Goal: Information Seeking & Learning: Check status

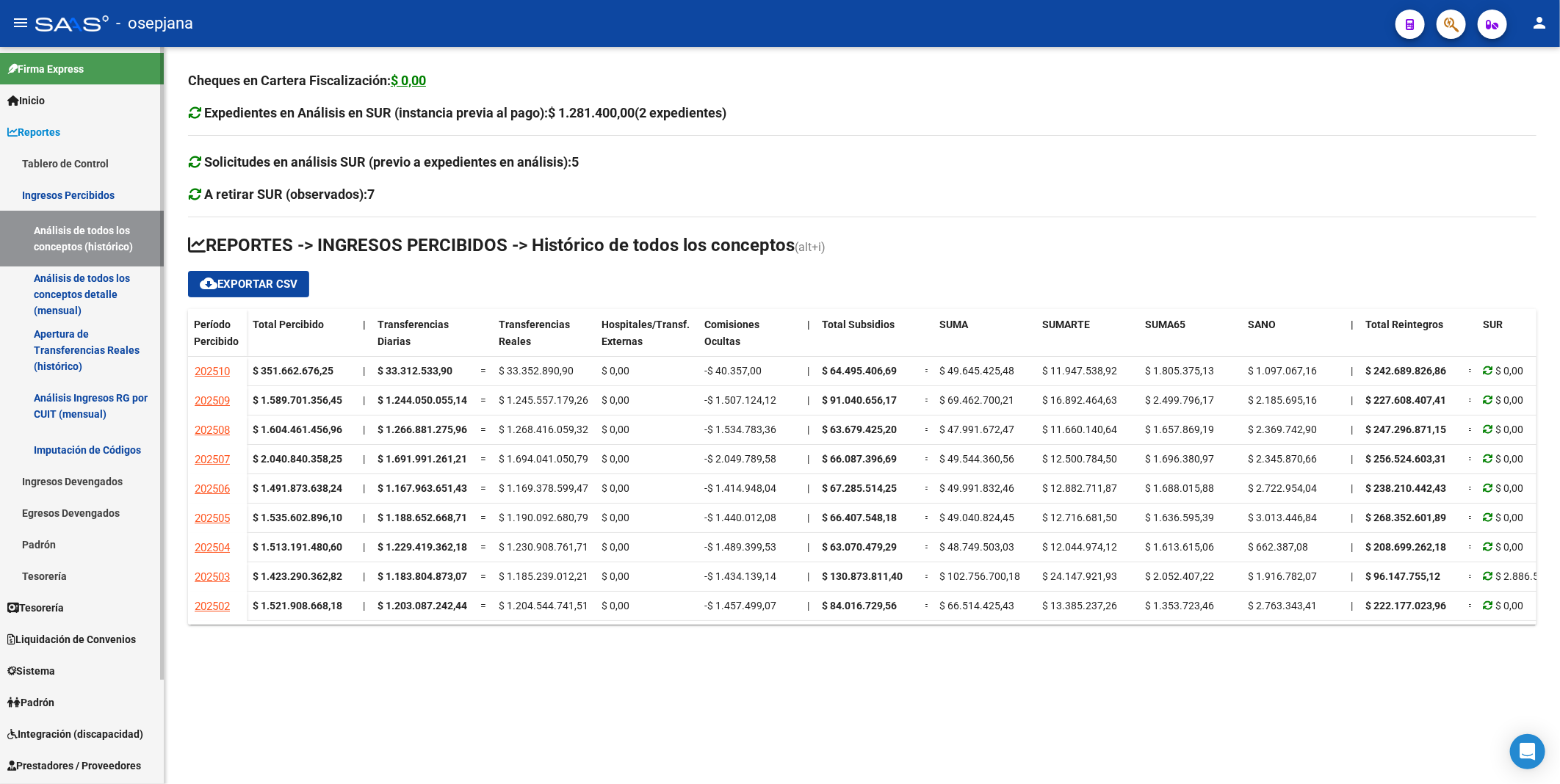
click at [107, 291] on link "Análisis de todos los conceptos detalle (mensual)" at bounding box center [82, 294] width 164 height 56
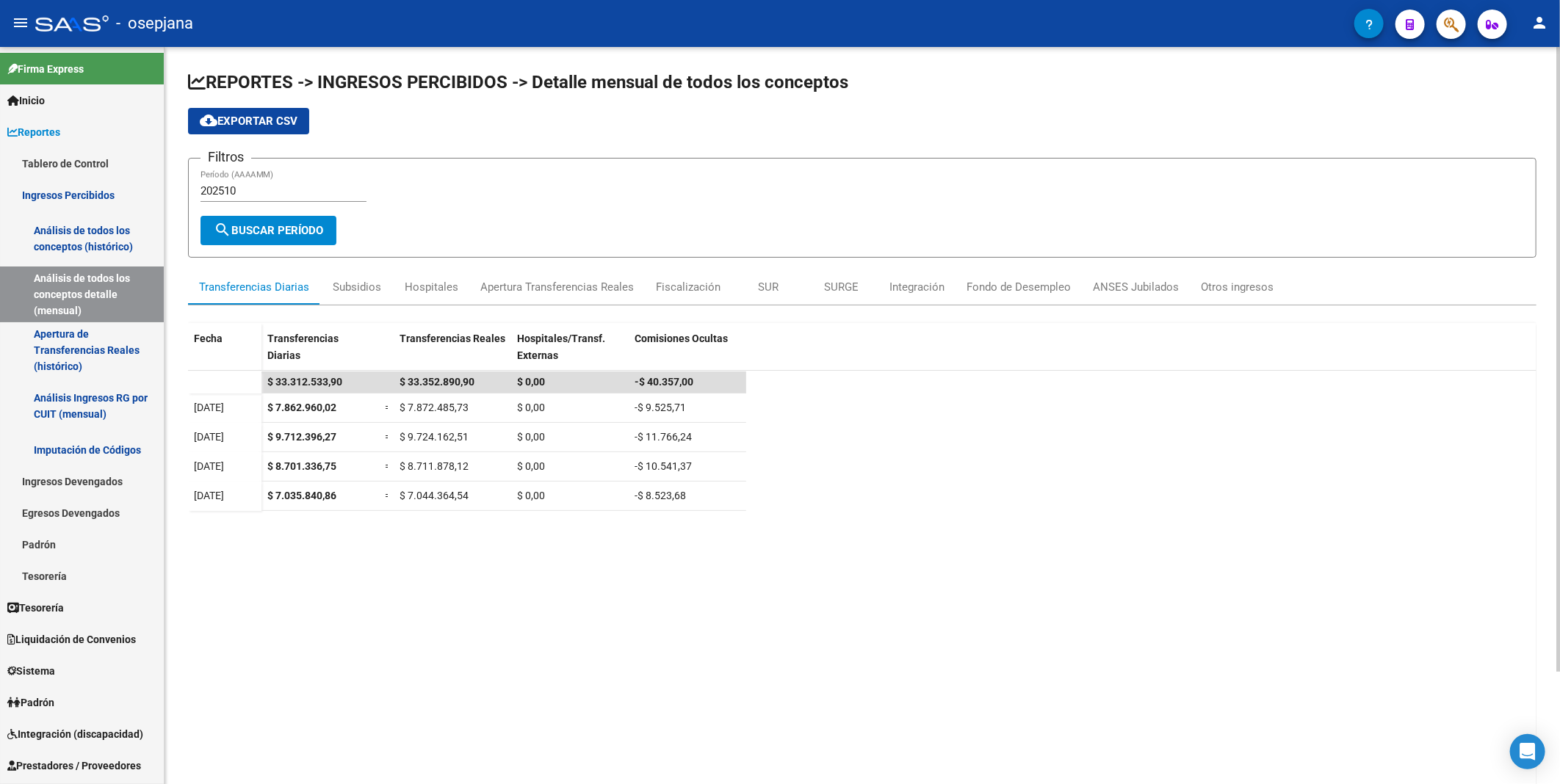
click at [267, 188] on input "202510" at bounding box center [284, 191] width 166 height 13
type input "202509"
click at [579, 282] on div "Apertura Transferencias Reales" at bounding box center [557, 287] width 154 height 16
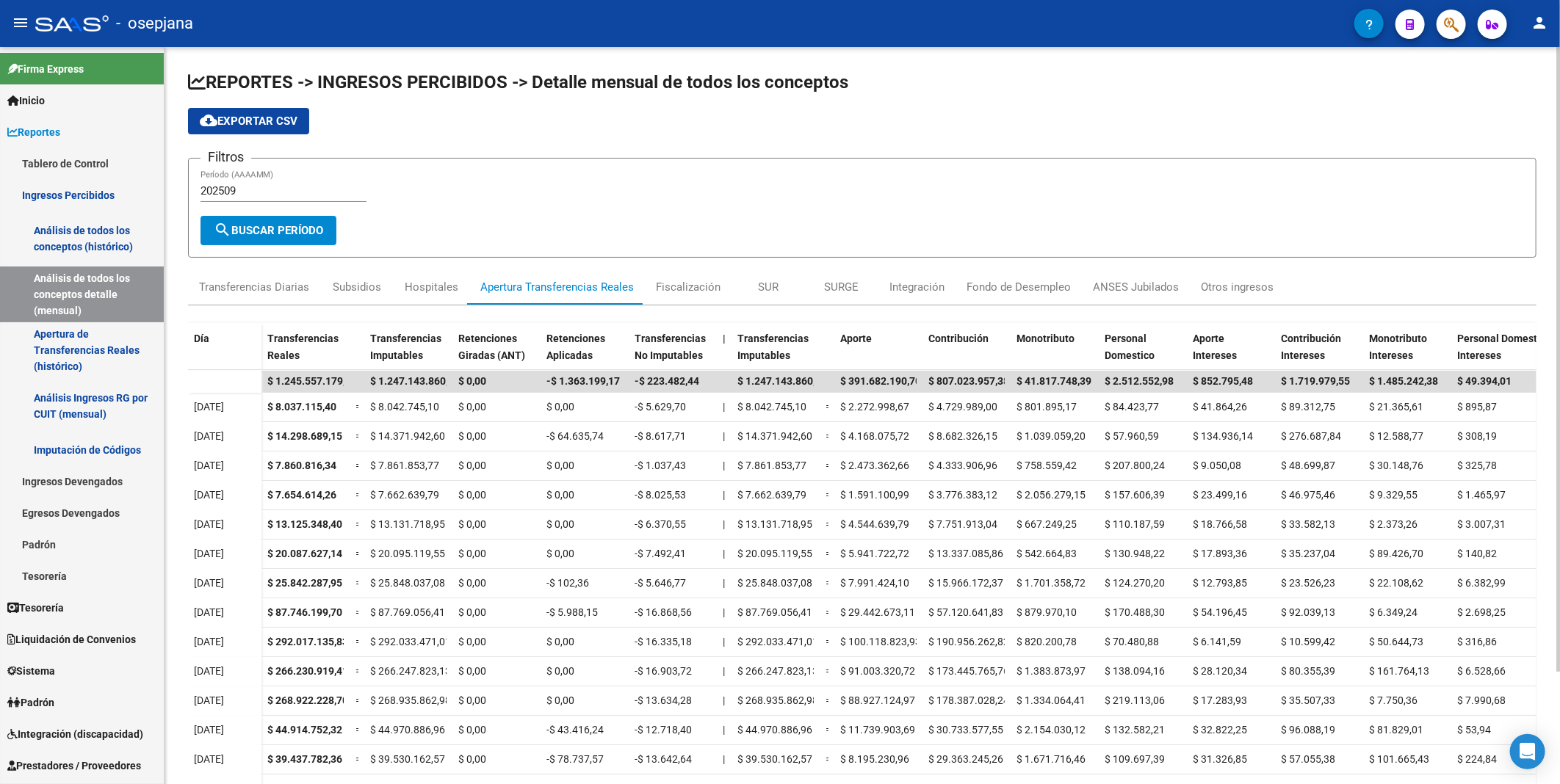
click at [250, 119] on span "cloud_download Exportar CSV" at bounding box center [249, 120] width 97 height 13
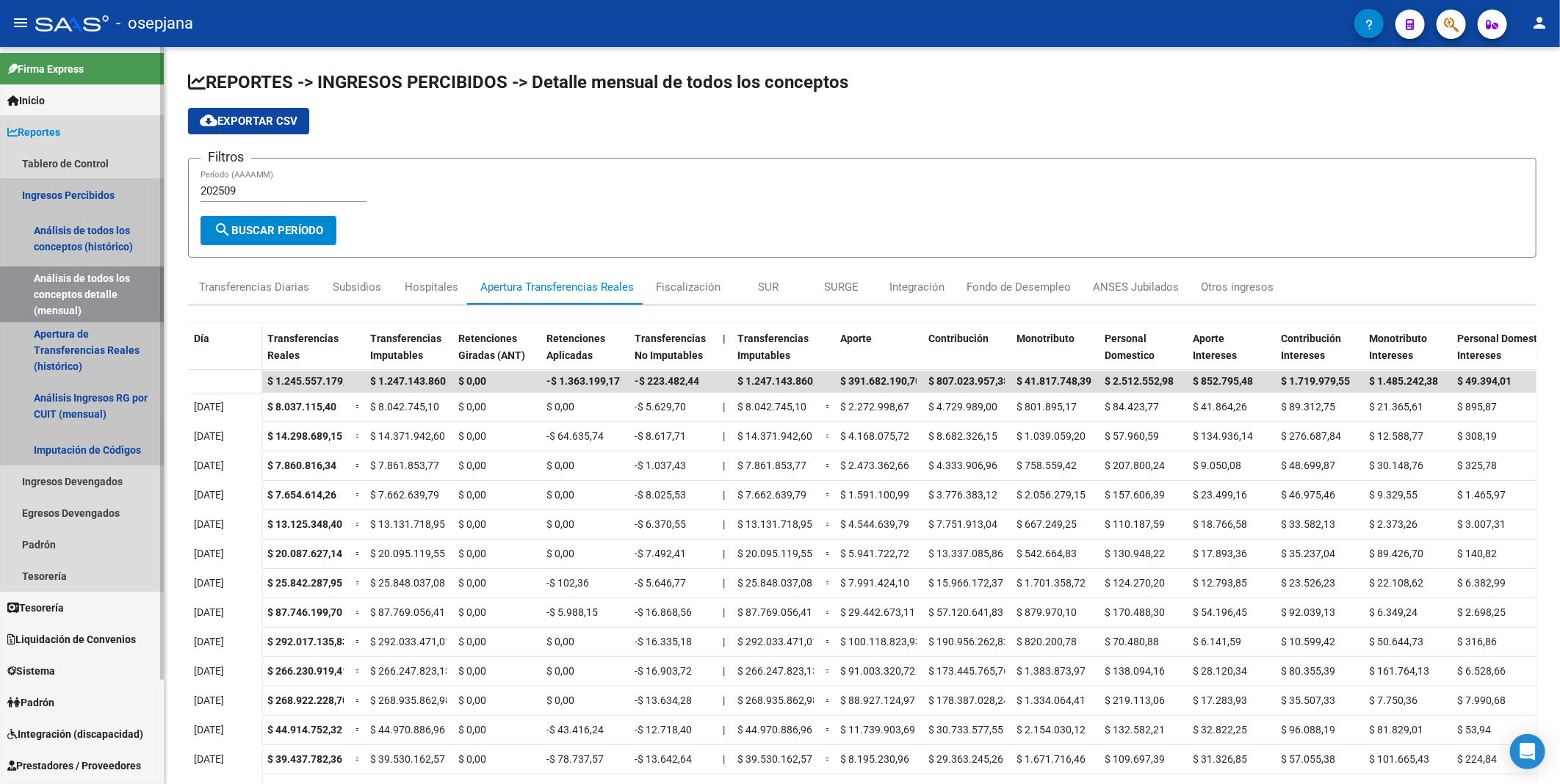
click at [67, 192] on link "Ingresos Percibidos" at bounding box center [82, 195] width 164 height 32
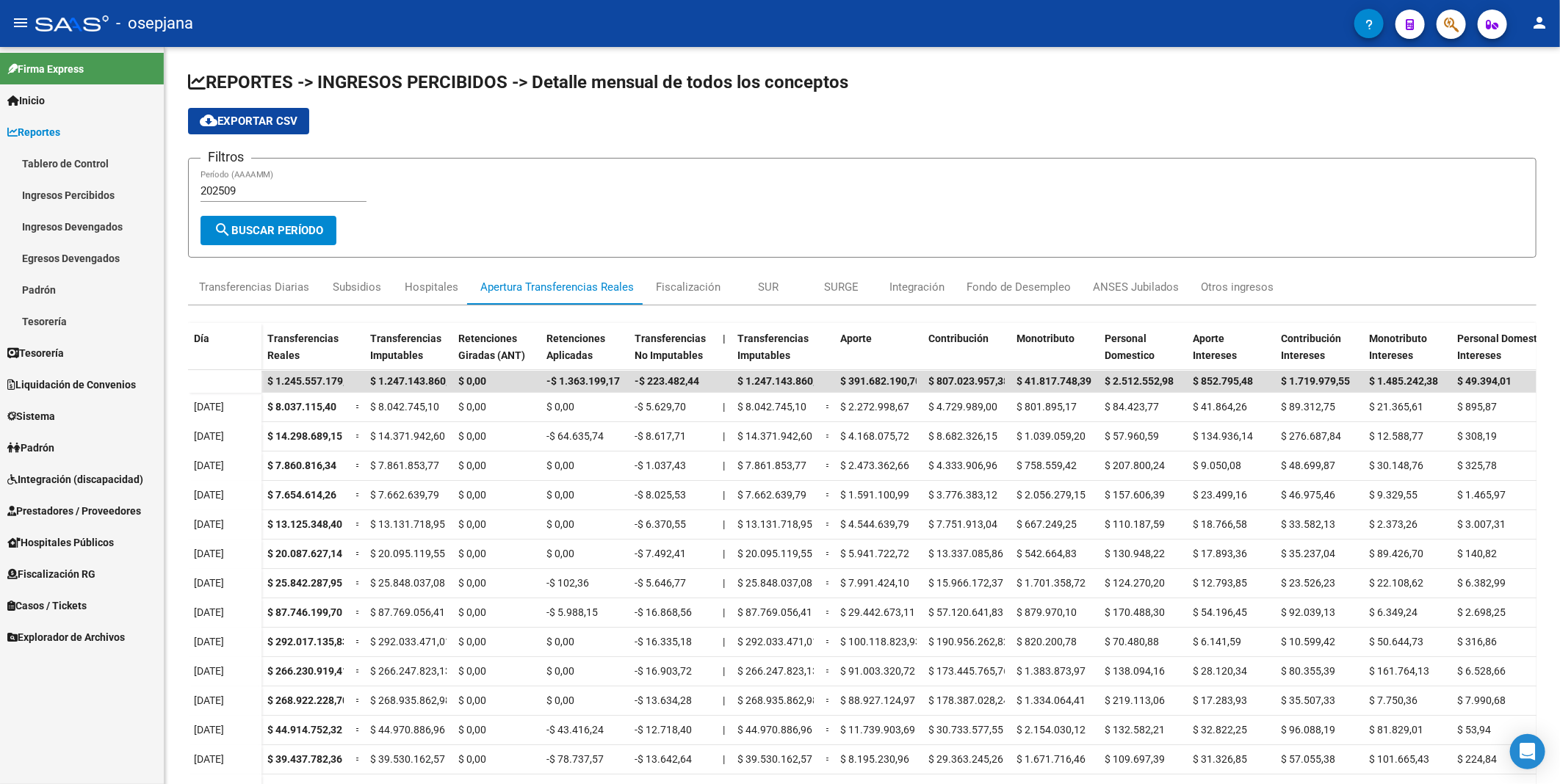
click at [67, 192] on link "Ingresos Percibidos" at bounding box center [82, 195] width 164 height 32
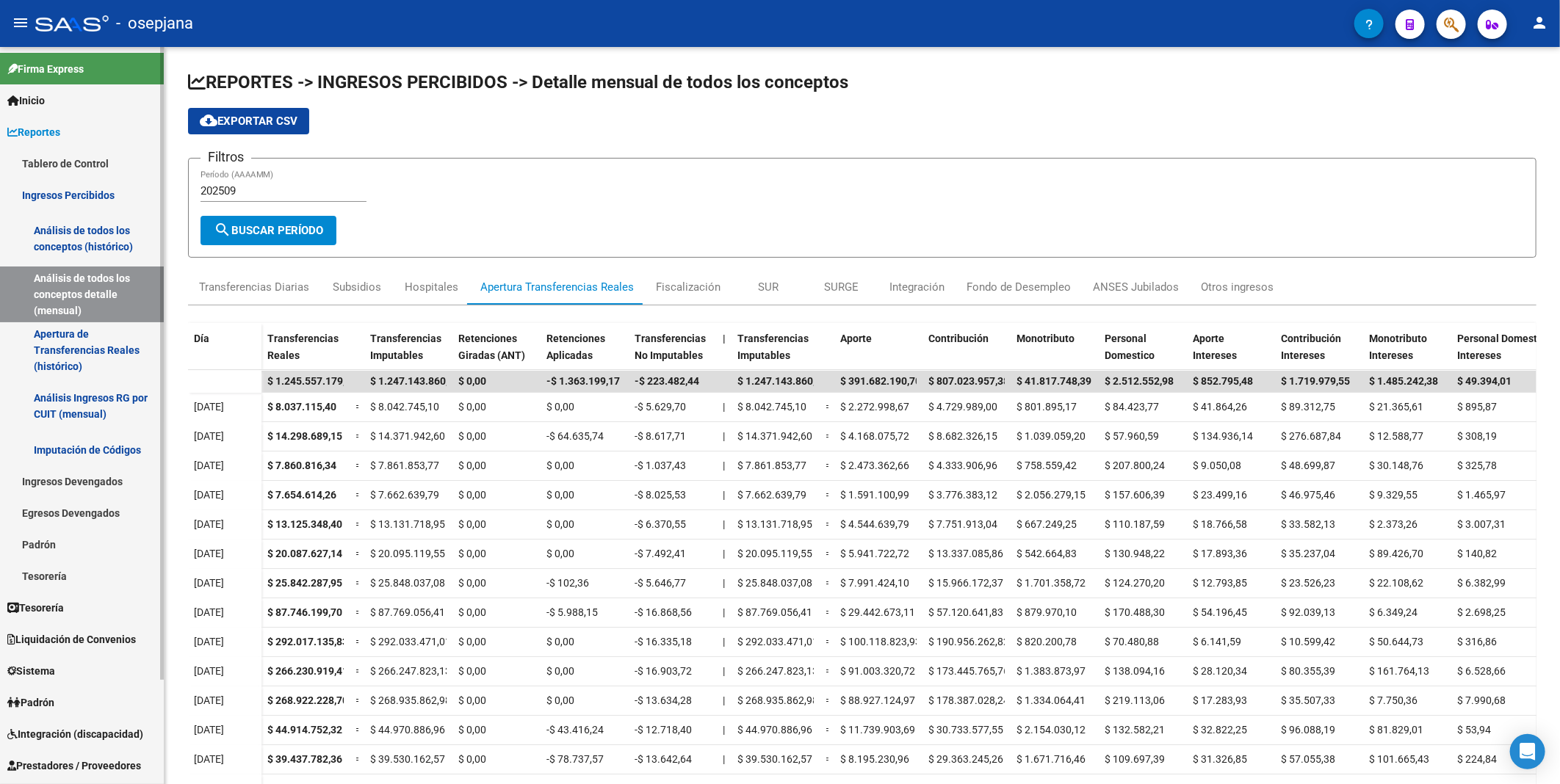
click at [77, 449] on link "Imputación de Códigos" at bounding box center [82, 450] width 164 height 32
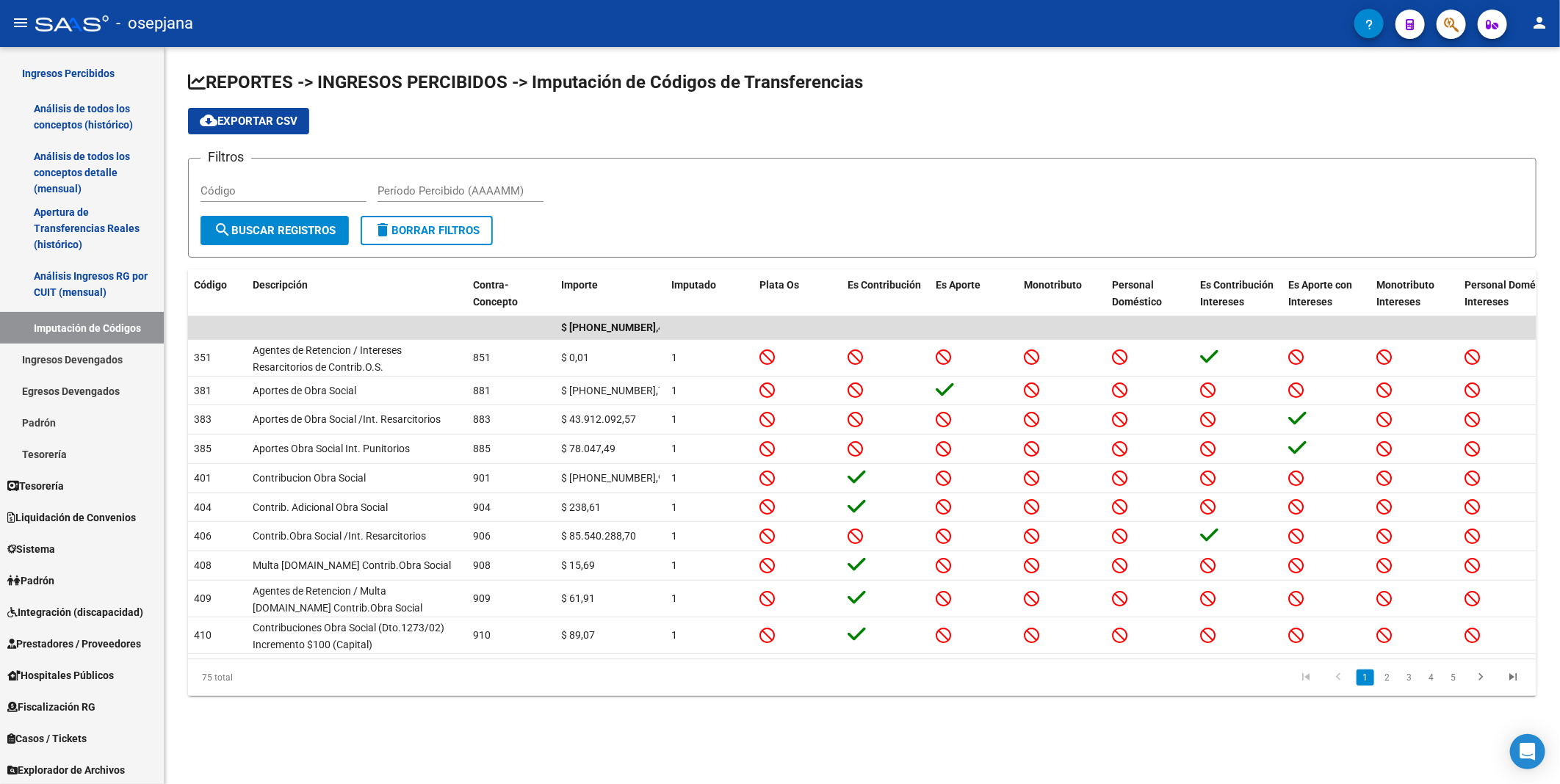
scroll to position [2, 0]
click at [104, 767] on span "Explorador de Archivos" at bounding box center [66, 770] width 117 height 16
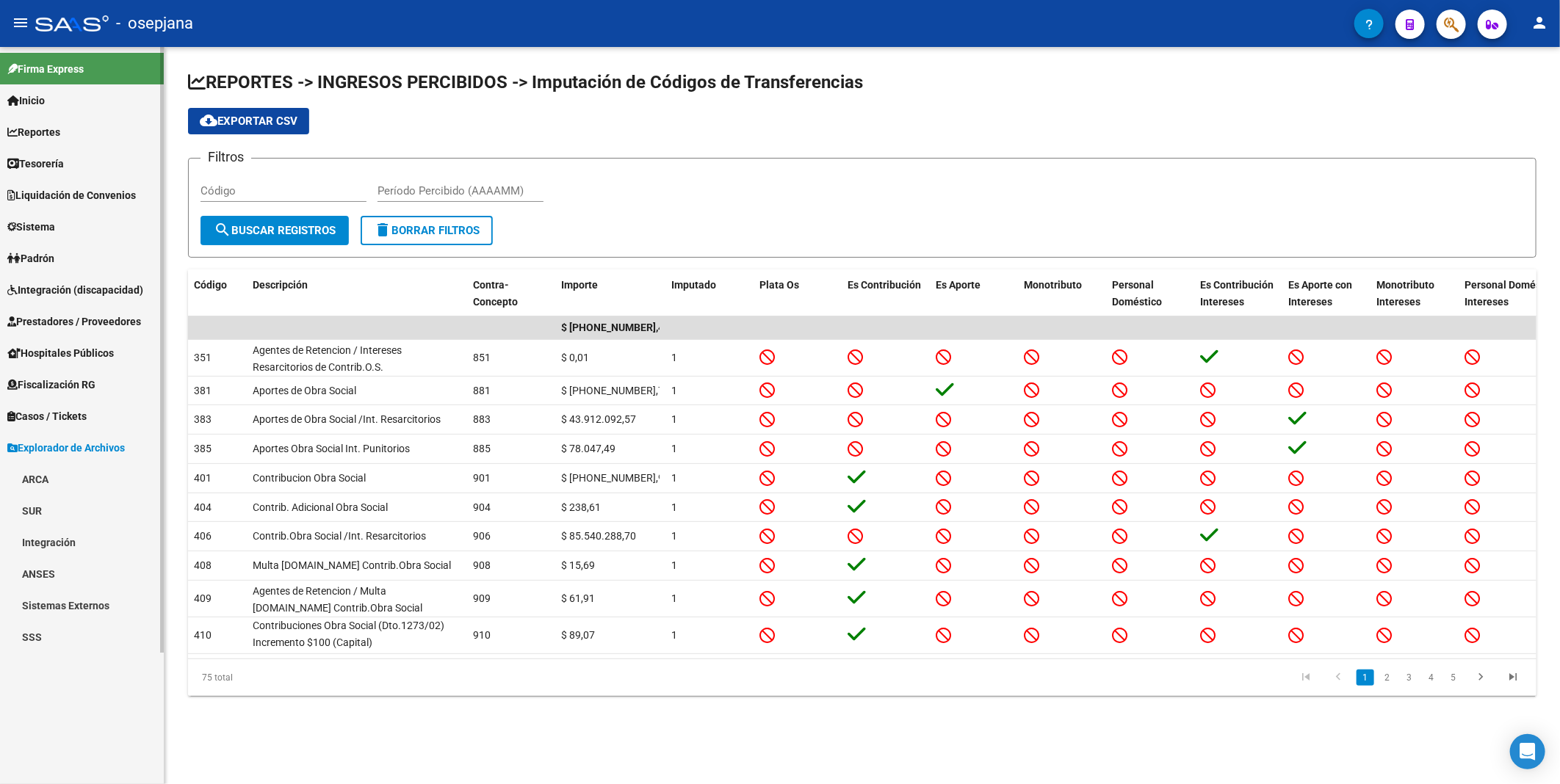
scroll to position [0, 0]
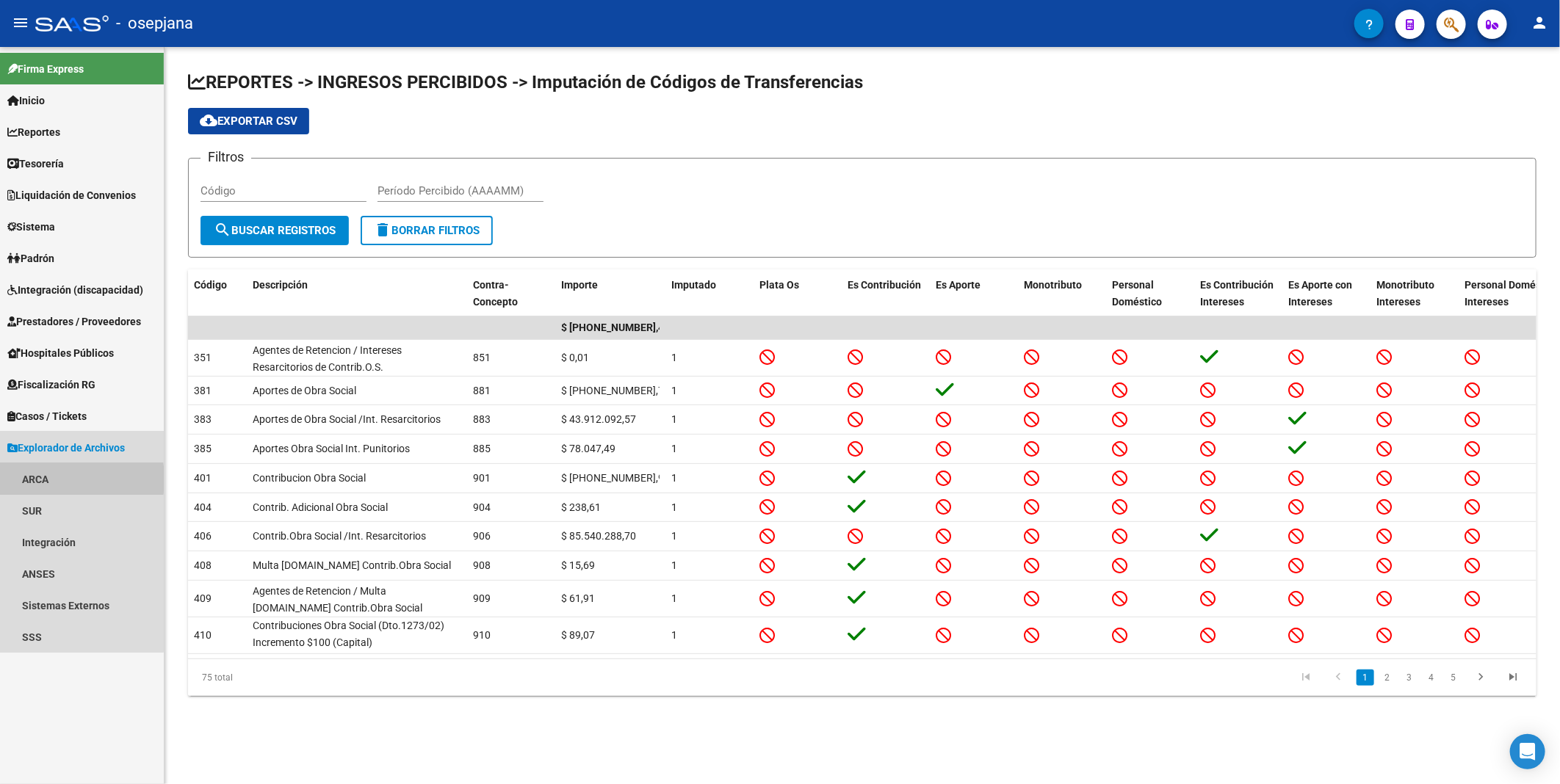
click at [35, 480] on link "ARCA" at bounding box center [82, 479] width 164 height 32
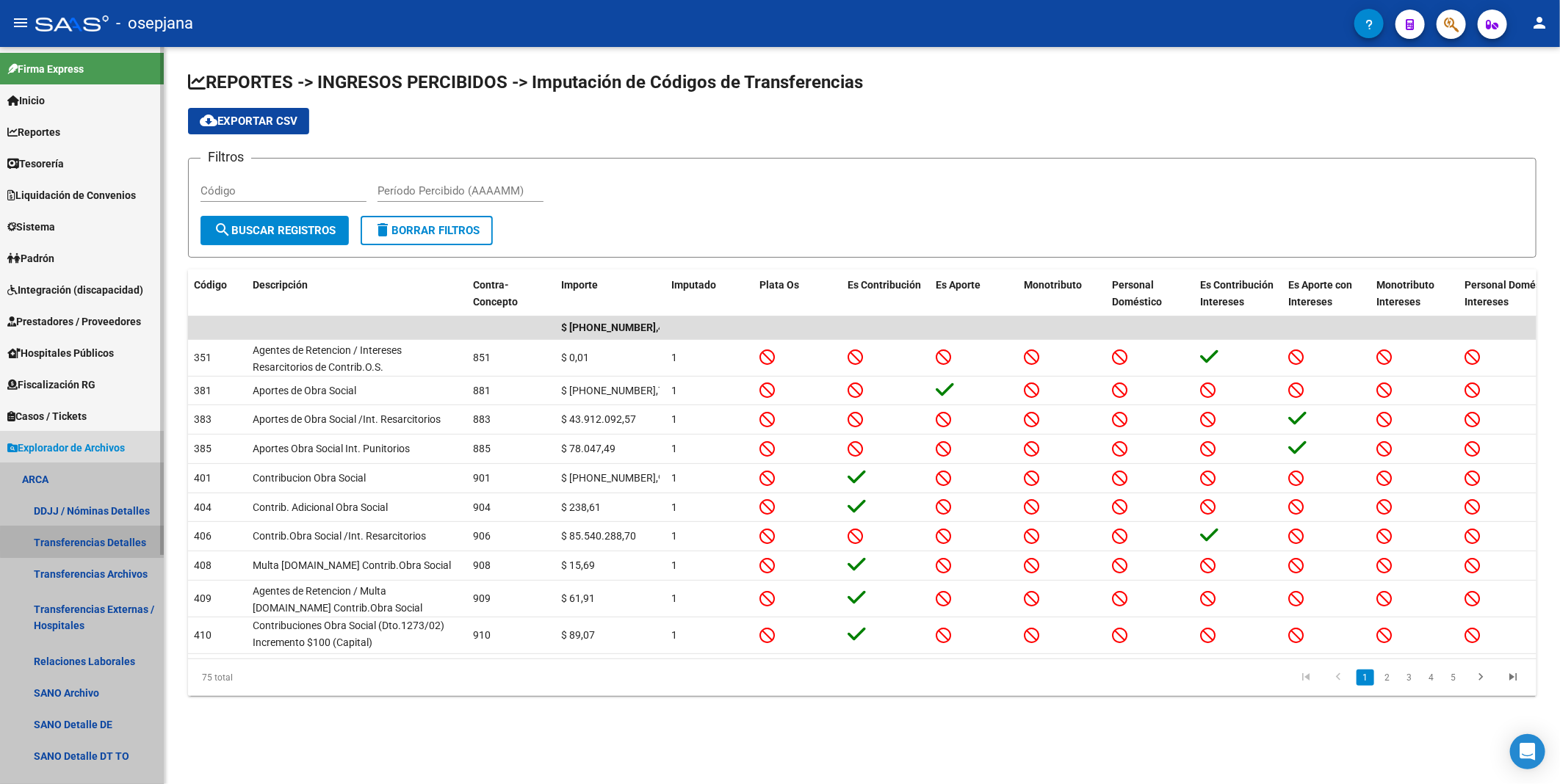
click at [87, 542] on link "Transferencias Detalles" at bounding box center [82, 542] width 164 height 32
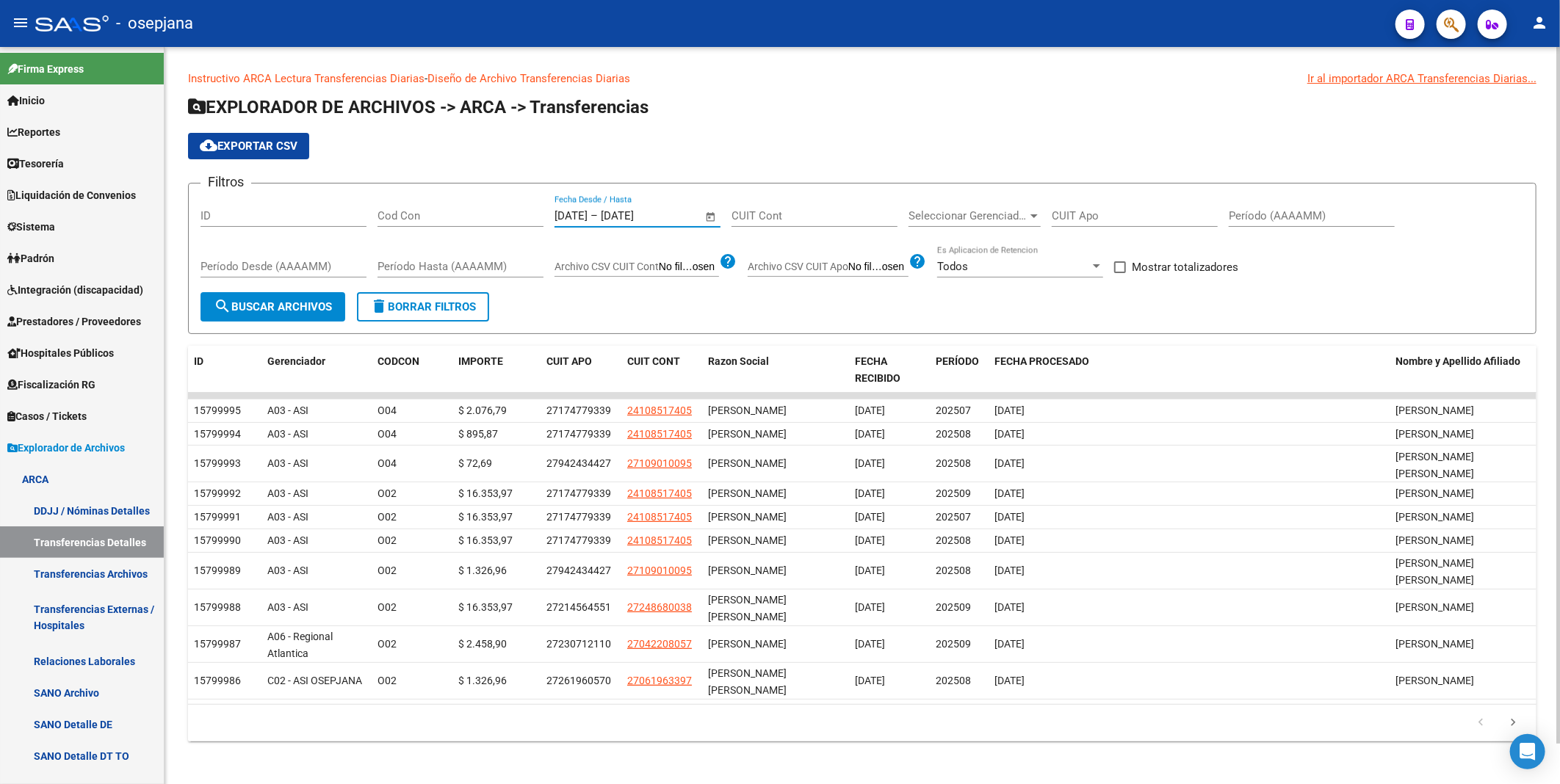
click at [584, 215] on input "[DATE]" at bounding box center [571, 216] width 33 height 13
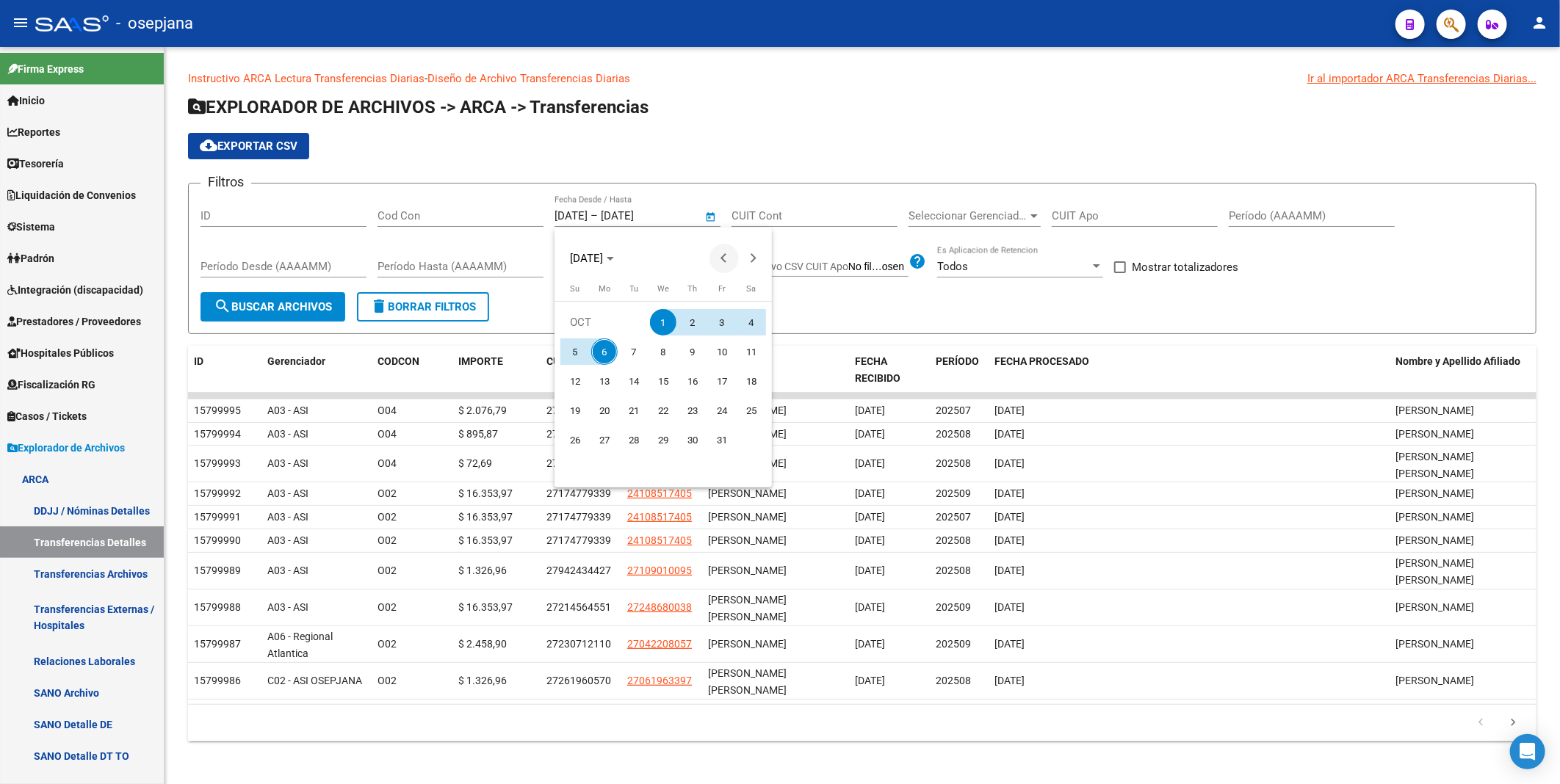
click at [724, 261] on button "Previous month" at bounding box center [724, 259] width 29 height 29
click at [599, 344] on span "1" at bounding box center [604, 351] width 26 height 26
type input "[DATE]"
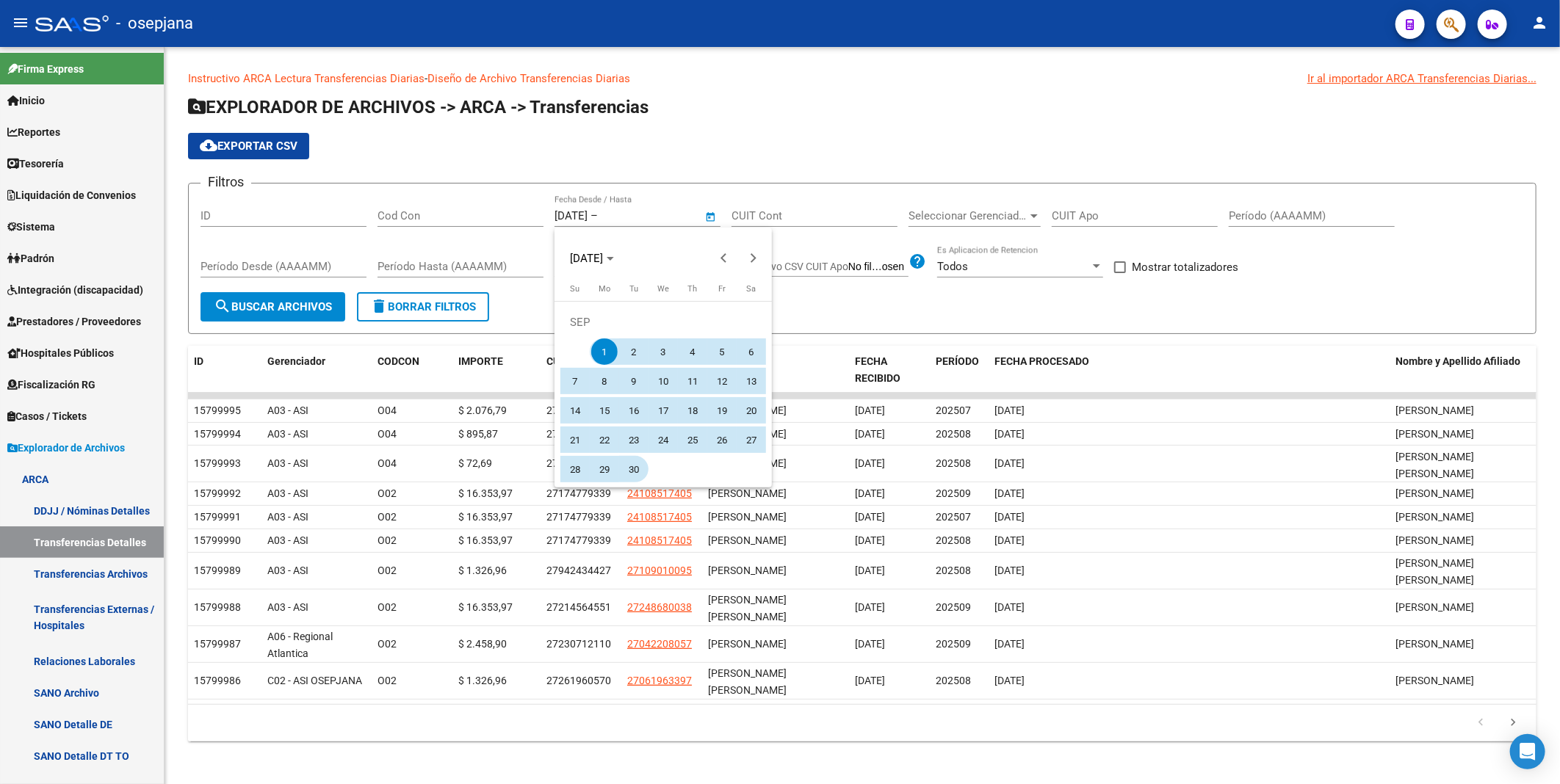
click at [634, 465] on span "30" at bounding box center [634, 469] width 26 height 26
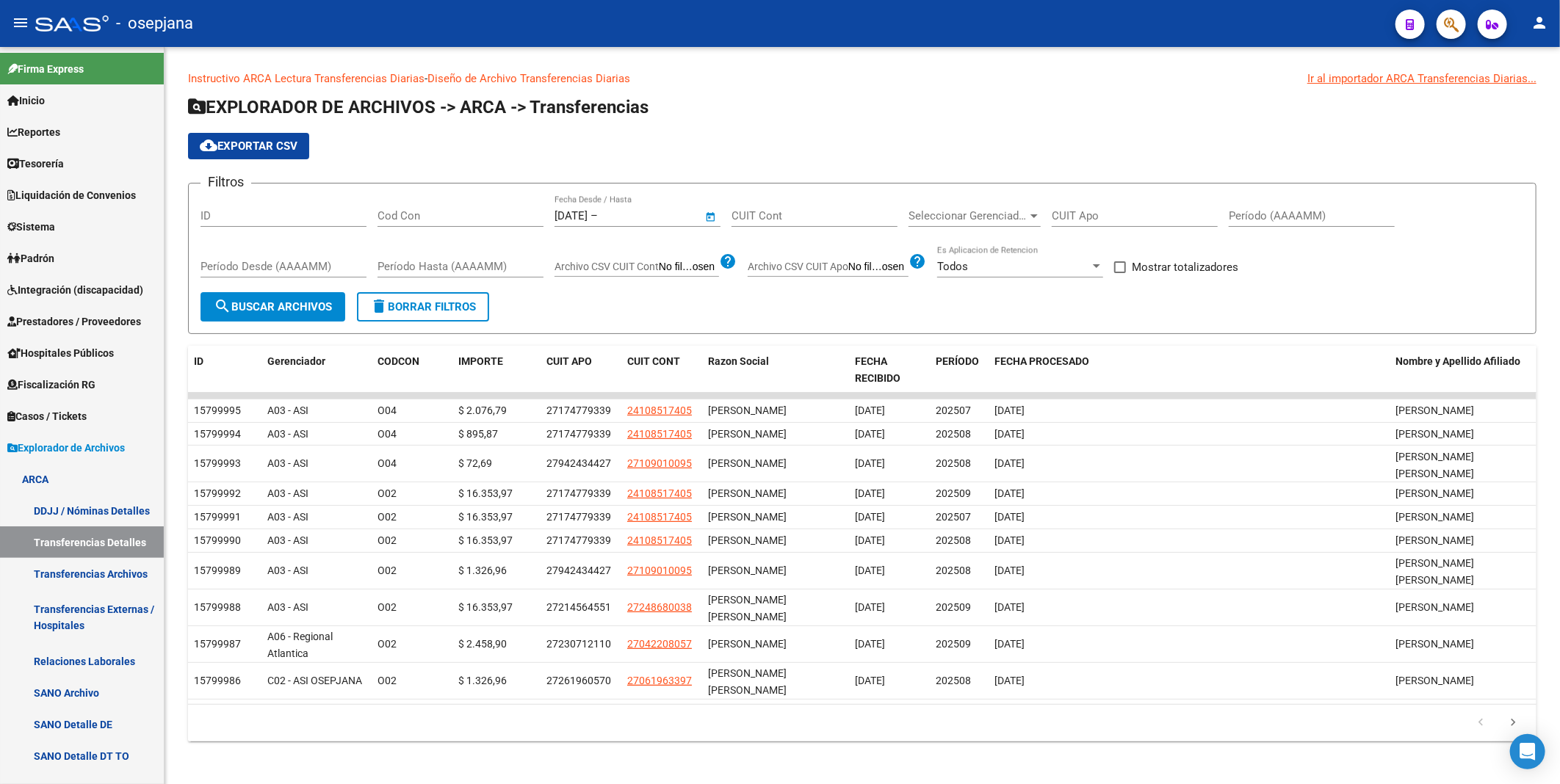
type input "[DATE]"
click at [291, 312] on span "search Buscar Archivos" at bounding box center [273, 307] width 118 height 13
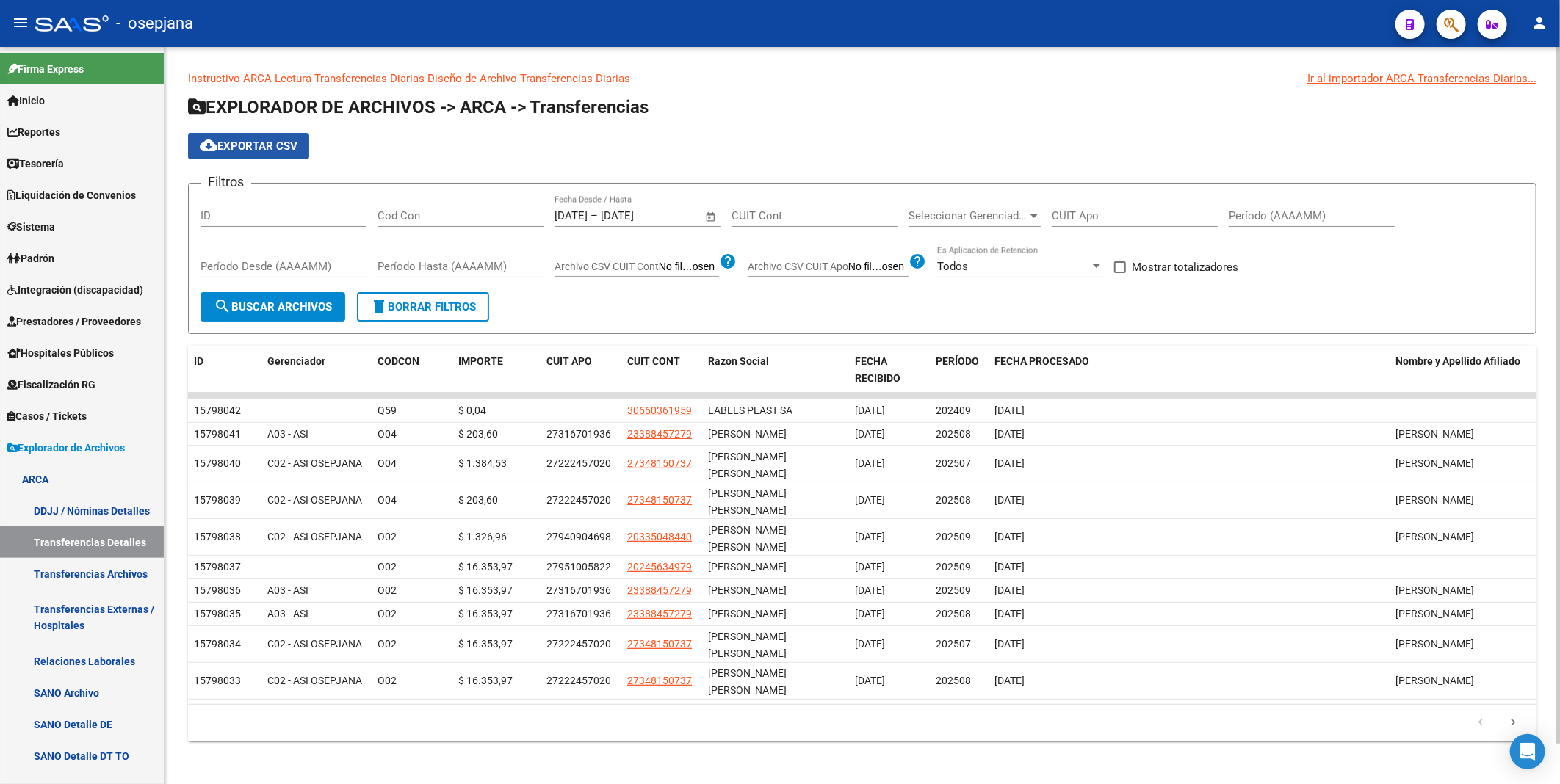
click at [277, 143] on span "cloud_download Exportar CSV" at bounding box center [249, 146] width 97 height 13
click at [713, 216] on span "Open calendar" at bounding box center [711, 217] width 36 height 36
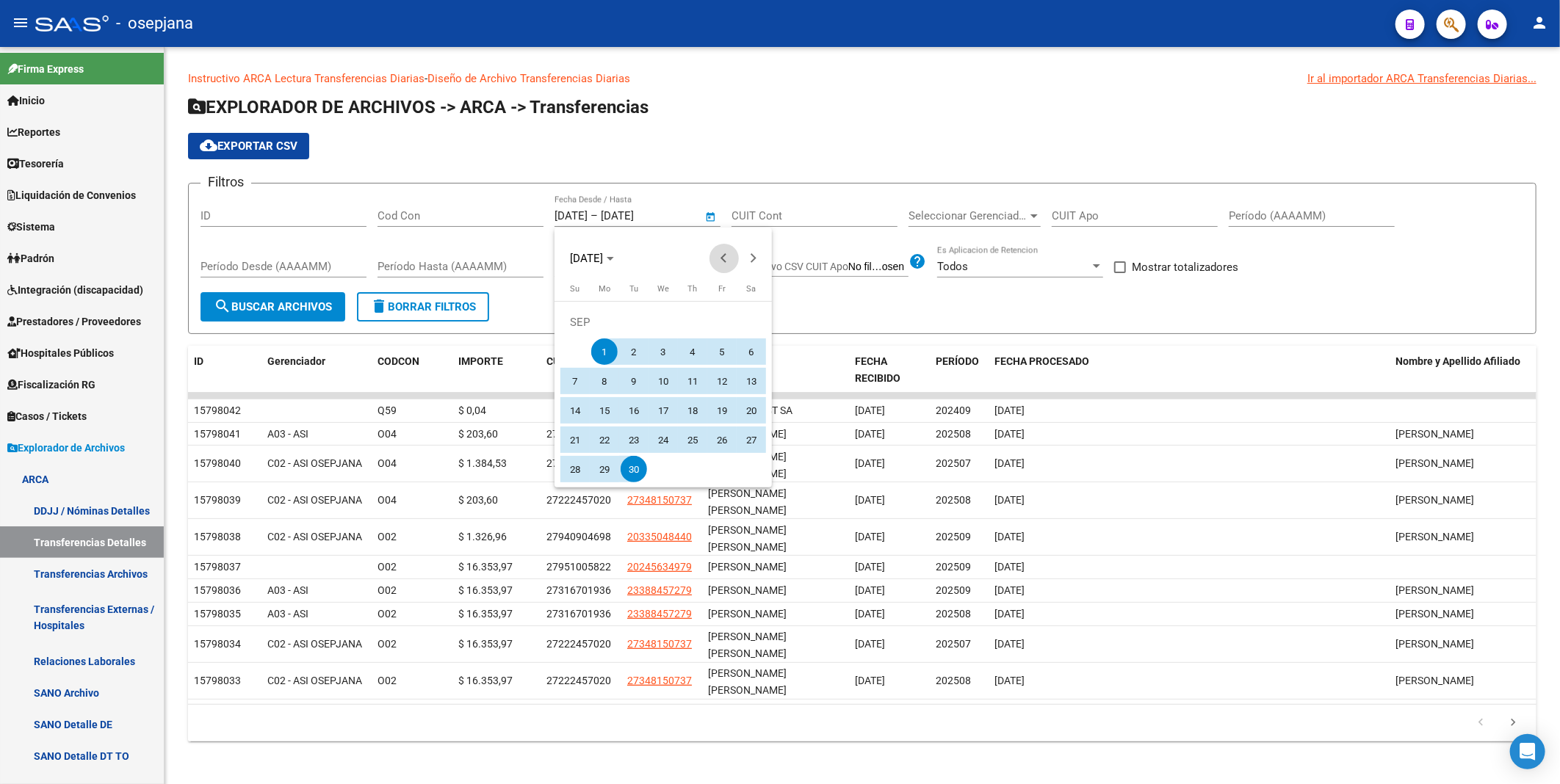
click at [718, 261] on span "Previous month" at bounding box center [724, 259] width 29 height 29
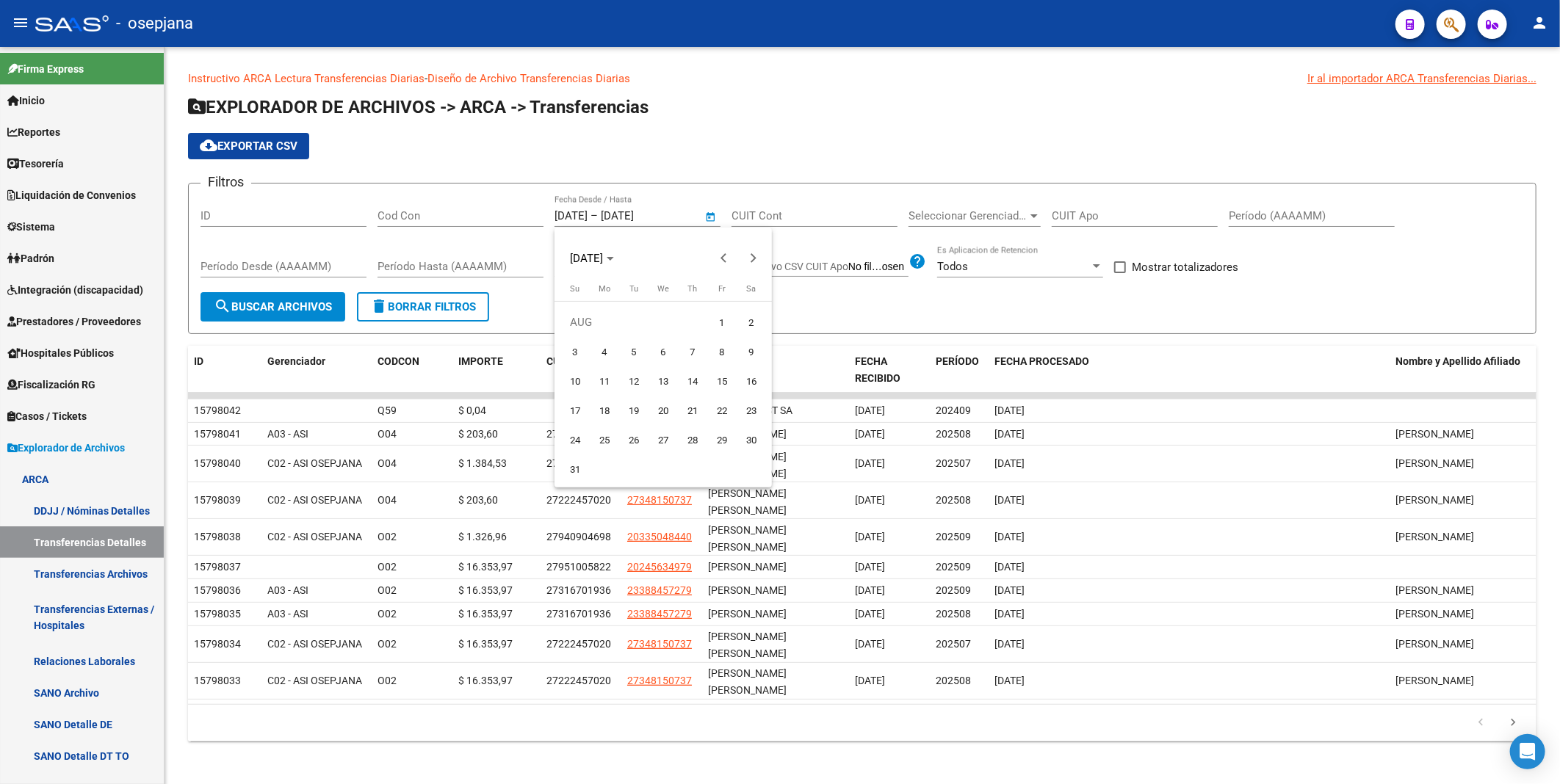
click at [716, 443] on span "29" at bounding box center [722, 440] width 26 height 26
type input "[DATE]"
click at [569, 466] on span "31" at bounding box center [575, 469] width 26 height 26
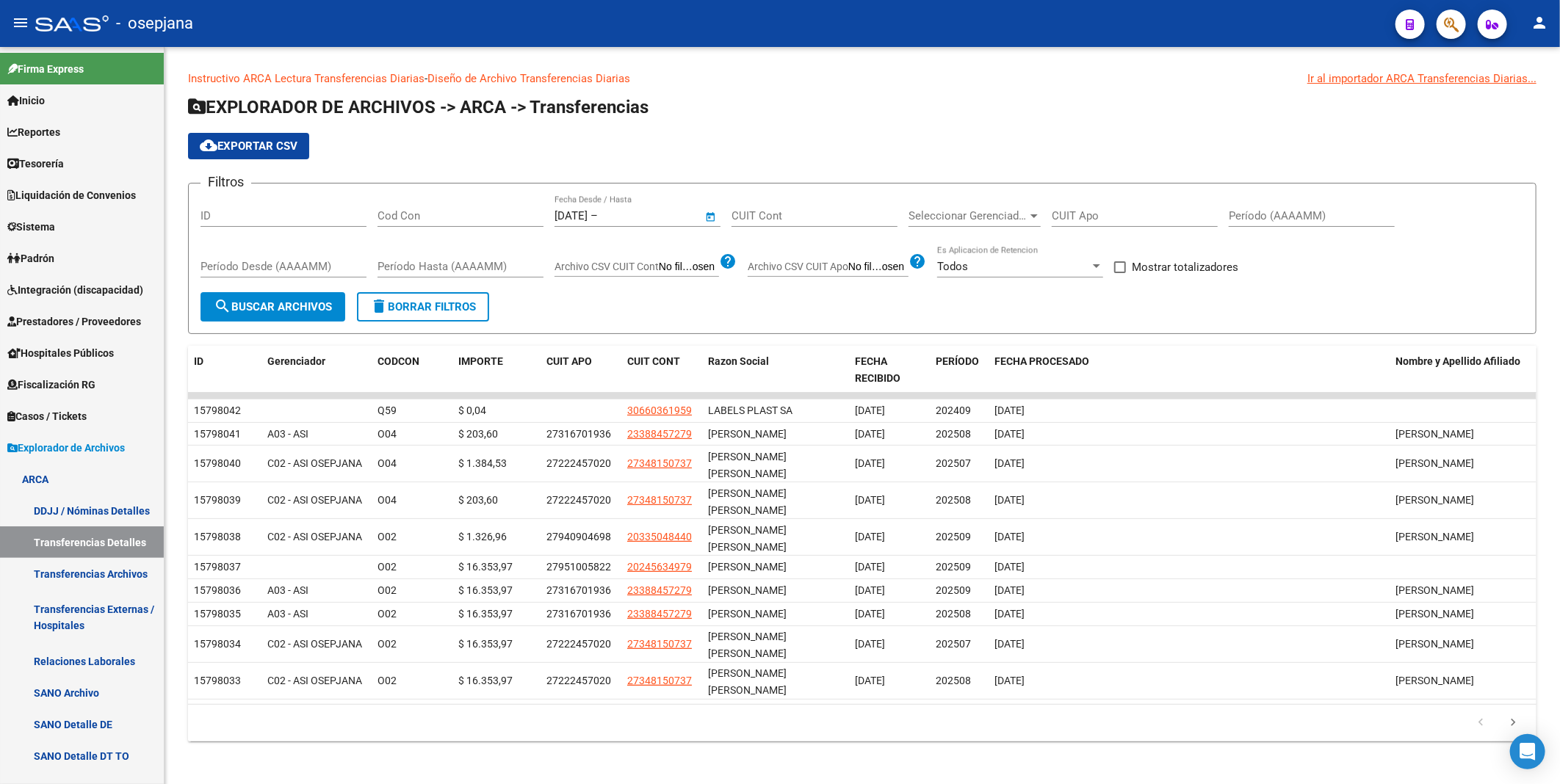
type input "[DATE]"
click at [314, 311] on span "search Buscar Archivos" at bounding box center [273, 307] width 118 height 13
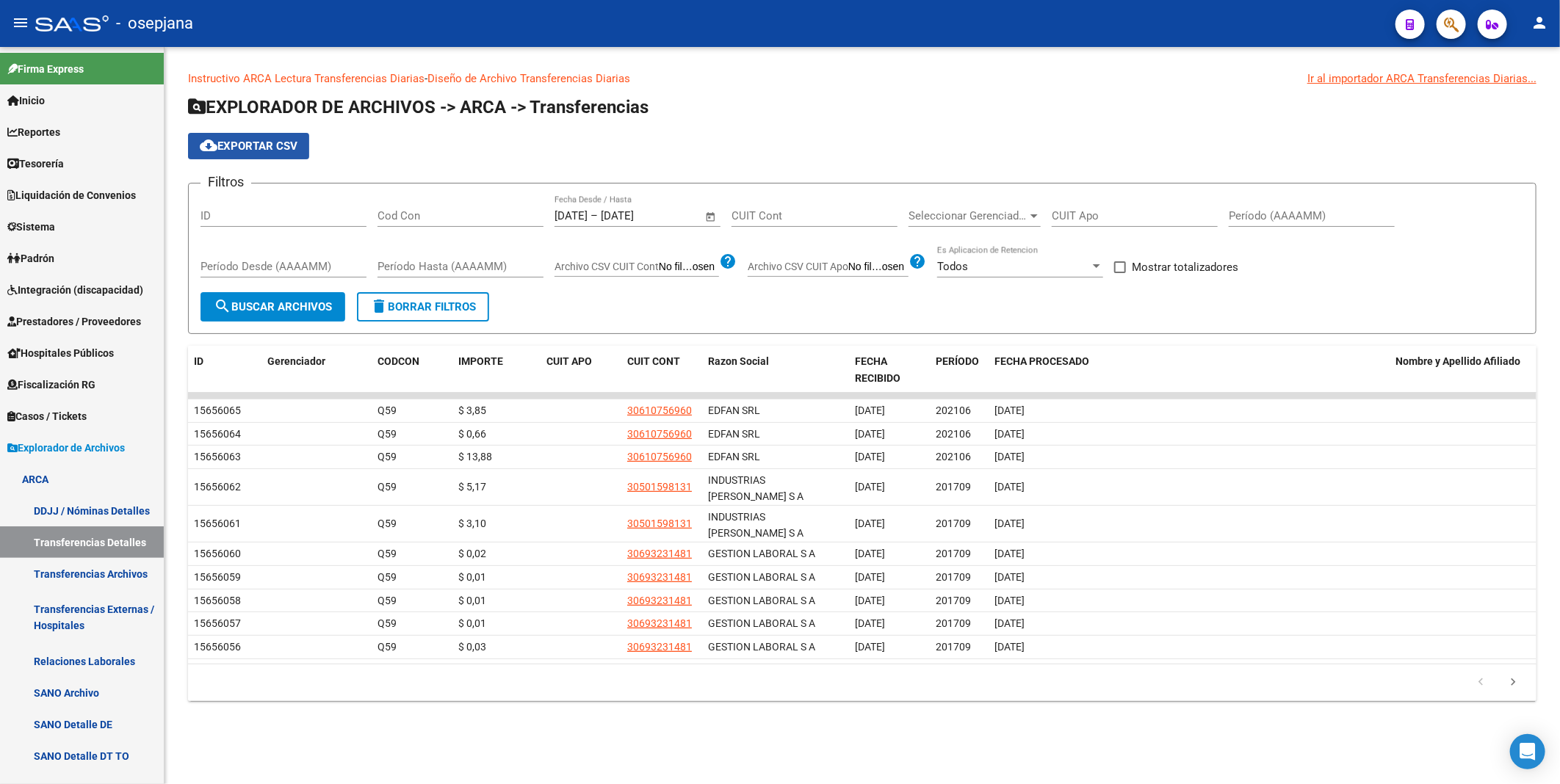
click at [275, 141] on span "cloud_download Exportar CSV" at bounding box center [249, 146] width 97 height 13
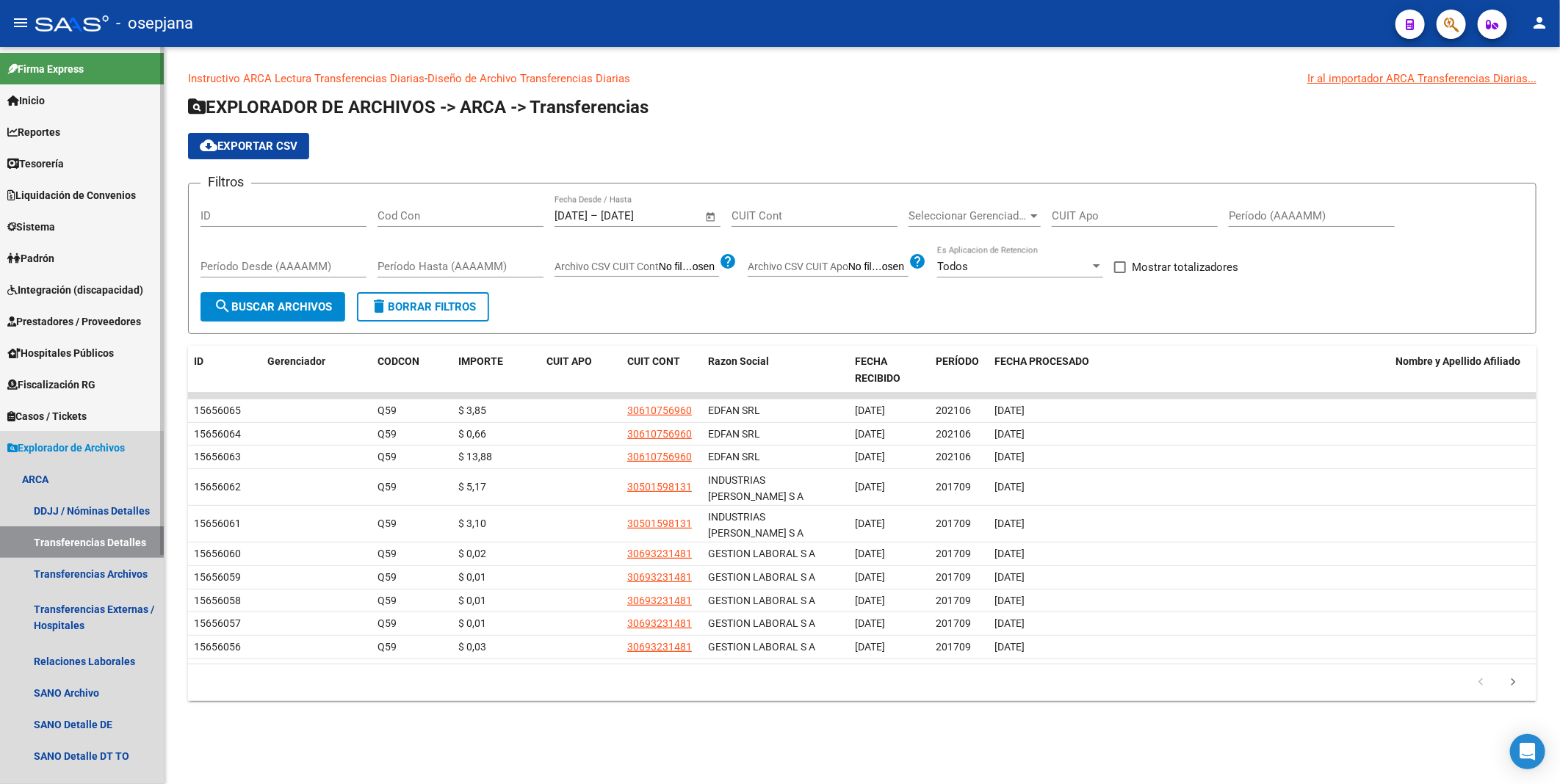
click at [61, 450] on span "Explorador de Archivos" at bounding box center [66, 447] width 117 height 16
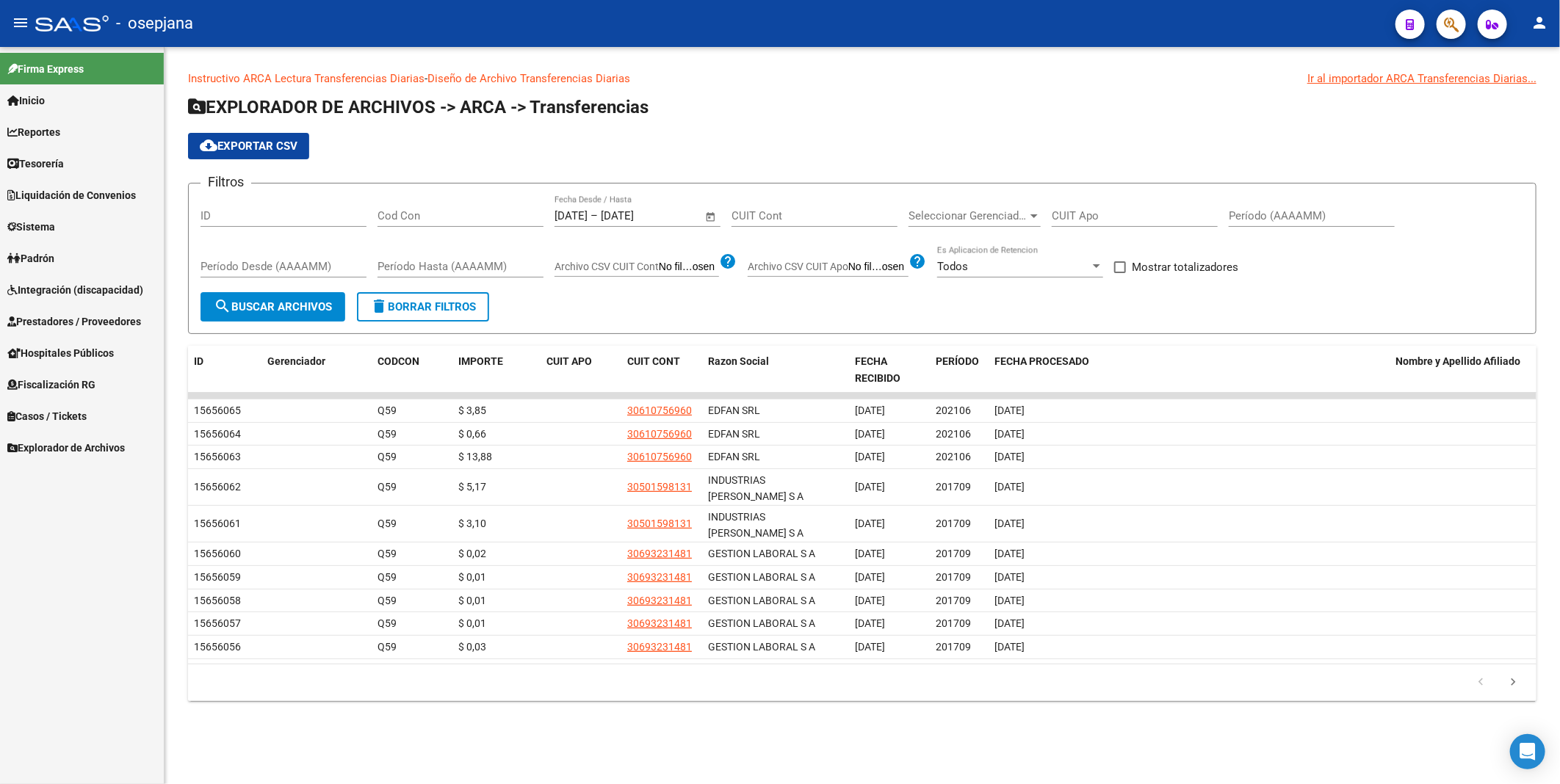
click at [52, 135] on span "Reportes" at bounding box center [34, 132] width 53 height 16
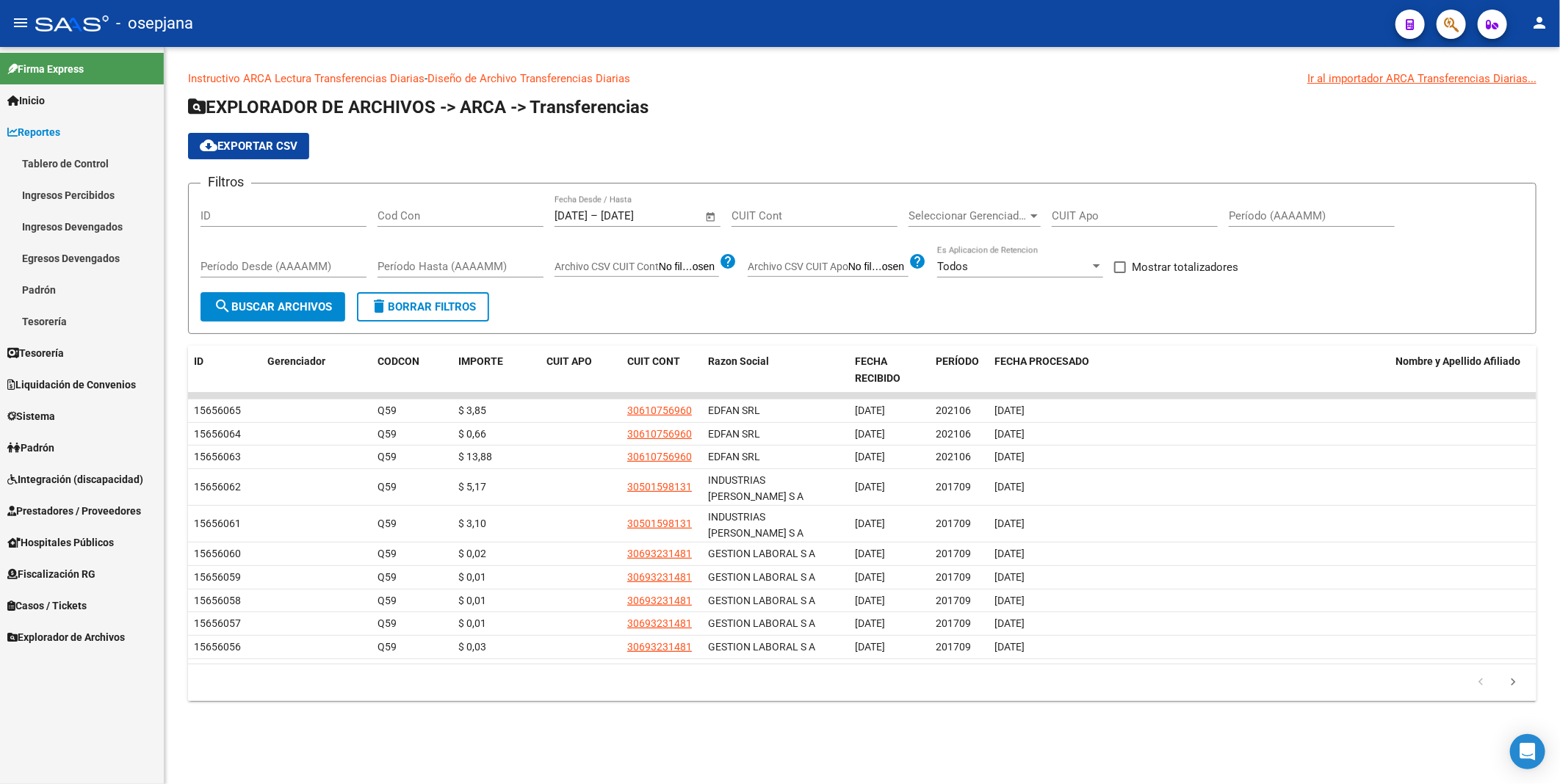
click at [67, 196] on link "Ingresos Percibidos" at bounding box center [82, 195] width 164 height 32
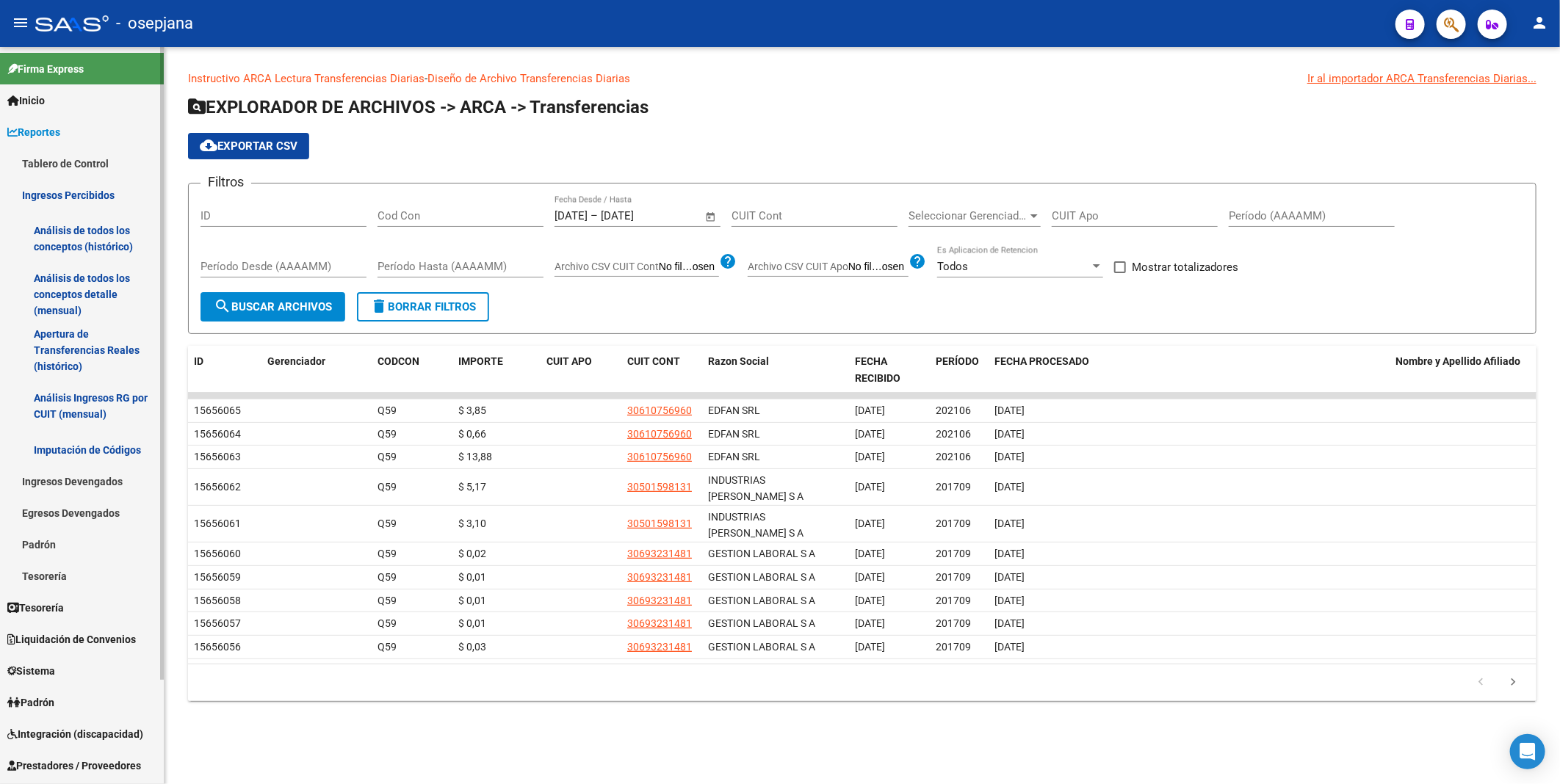
click at [70, 235] on link "Análisis de todos los conceptos (histórico)" at bounding box center [82, 239] width 164 height 56
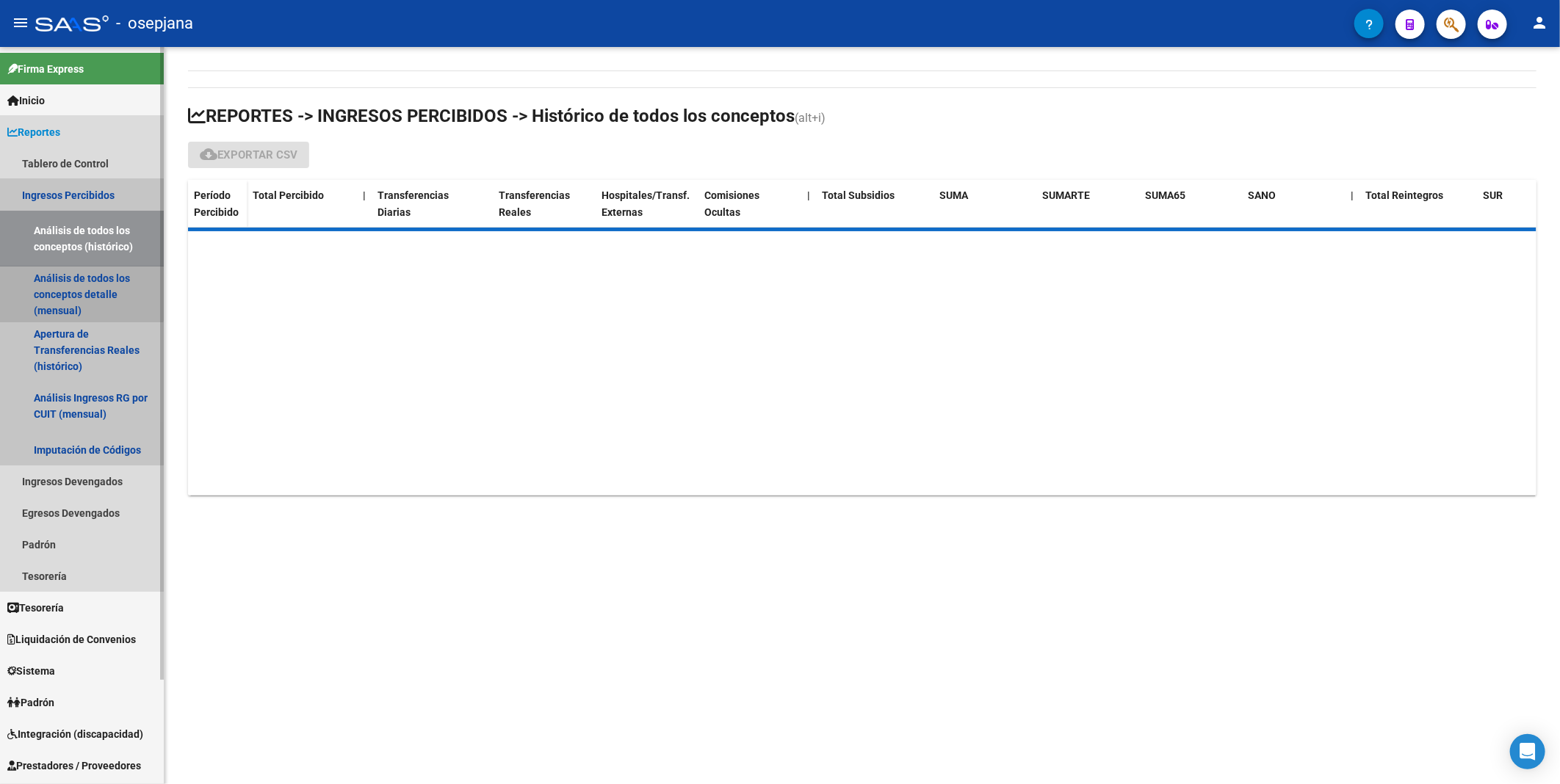
click at [71, 290] on link "Análisis de todos los conceptos detalle (mensual)" at bounding box center [82, 294] width 164 height 56
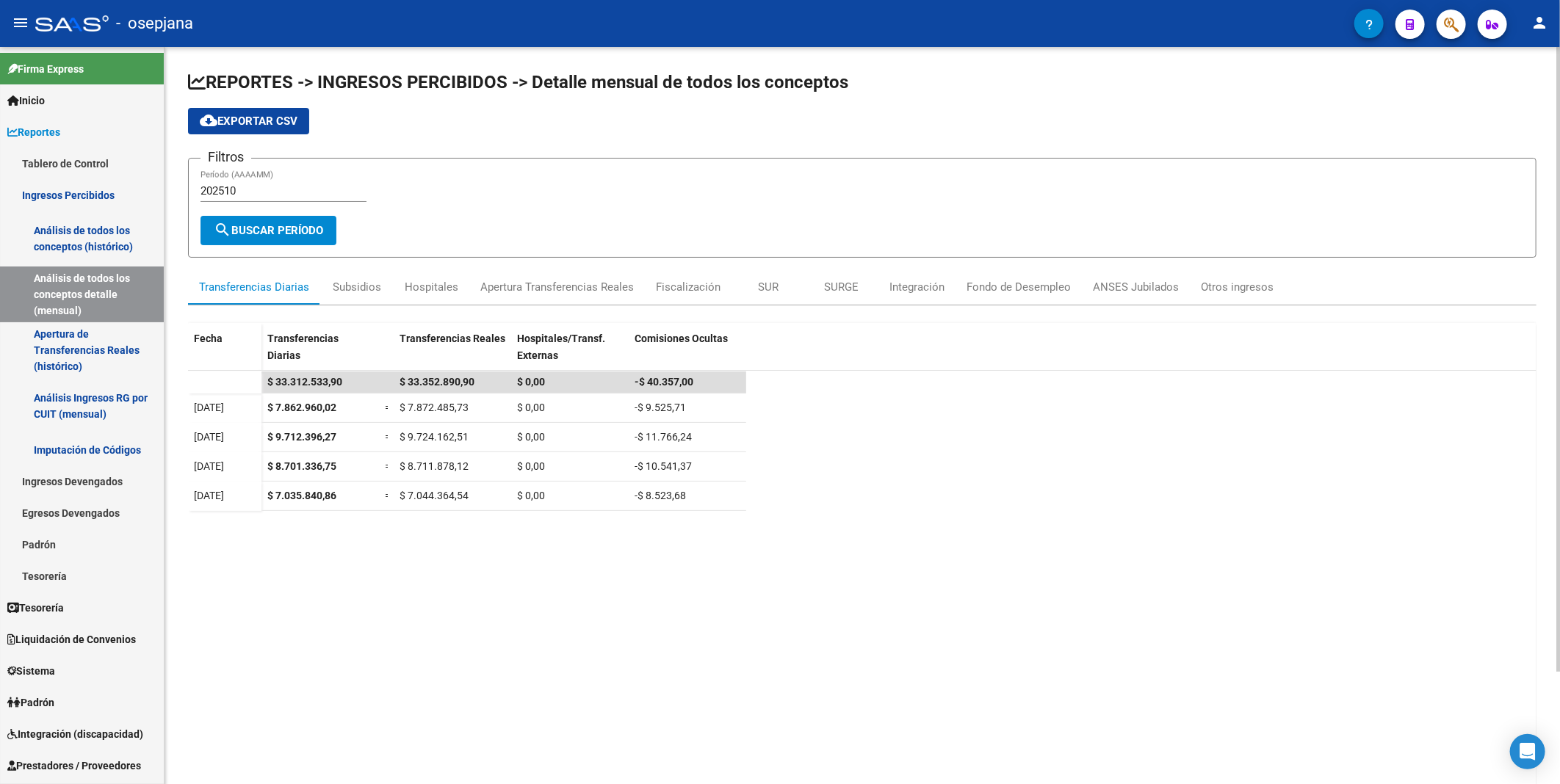
click at [255, 187] on input "202510" at bounding box center [284, 191] width 166 height 13
type input "202508"
click at [256, 226] on span "search Buscar Período" at bounding box center [269, 230] width 110 height 13
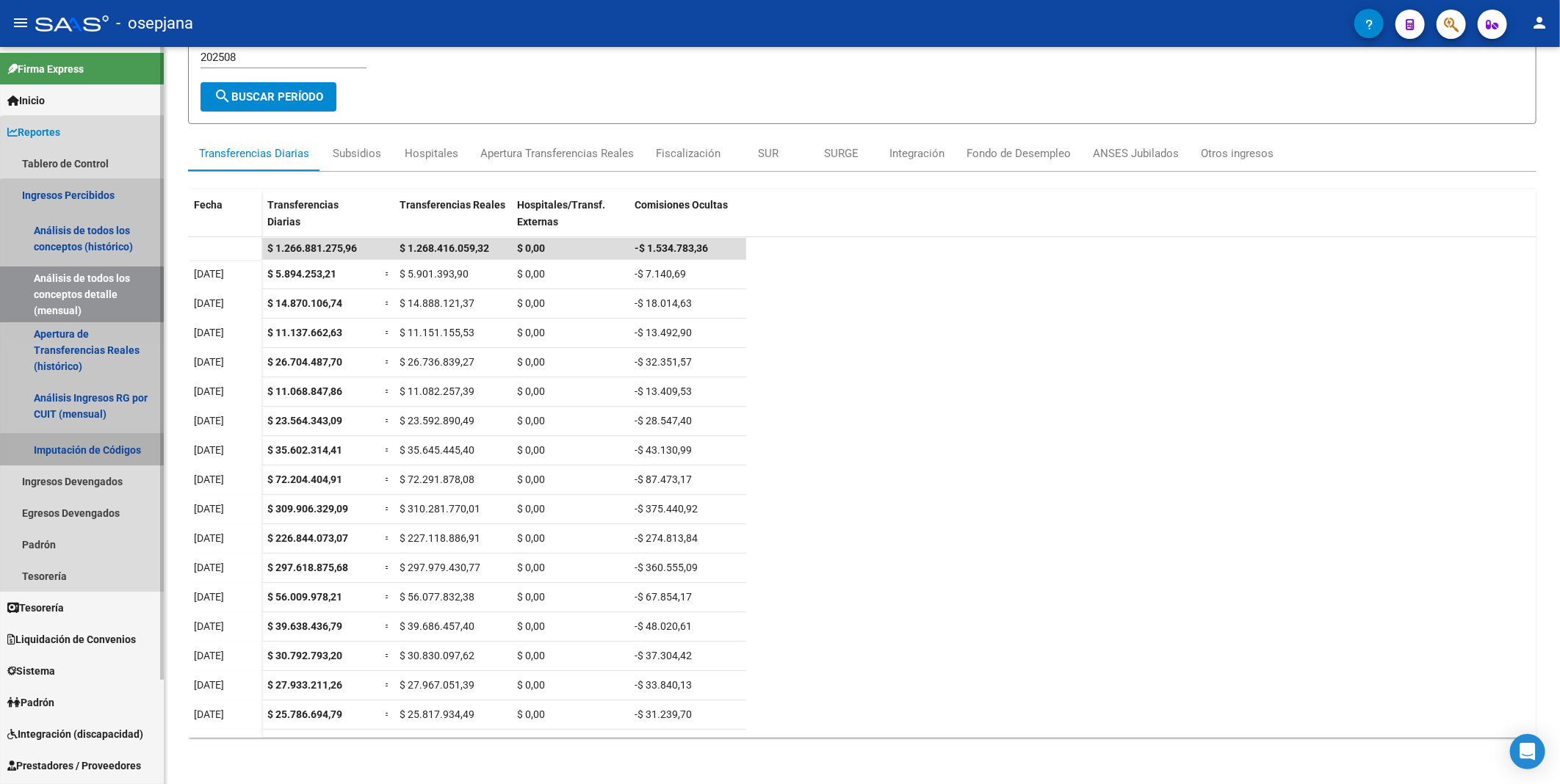
click at [118, 453] on link "Imputación de Códigos" at bounding box center [82, 450] width 164 height 32
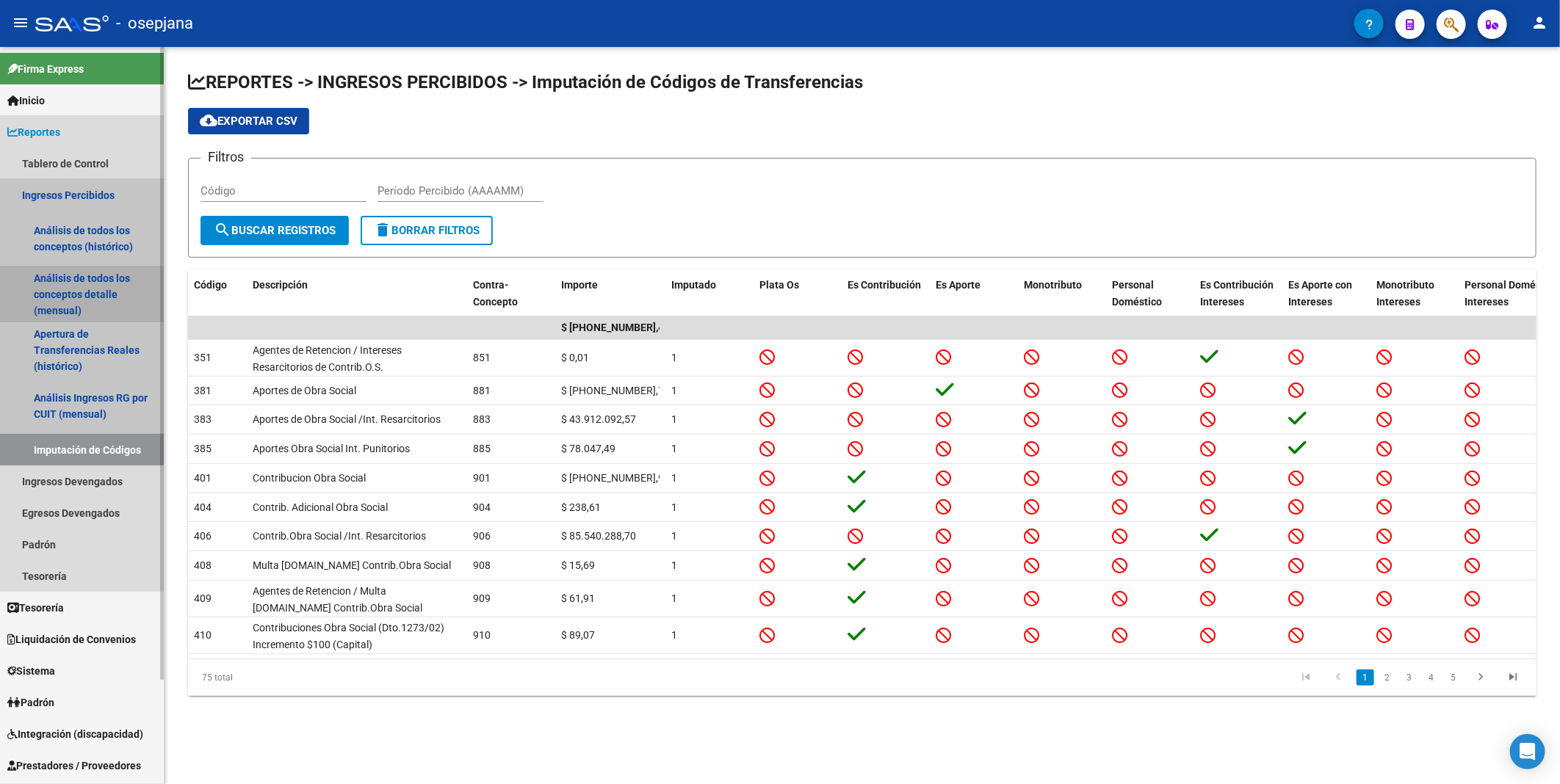
click at [96, 292] on link "Análisis de todos los conceptos detalle (mensual)" at bounding box center [82, 294] width 164 height 56
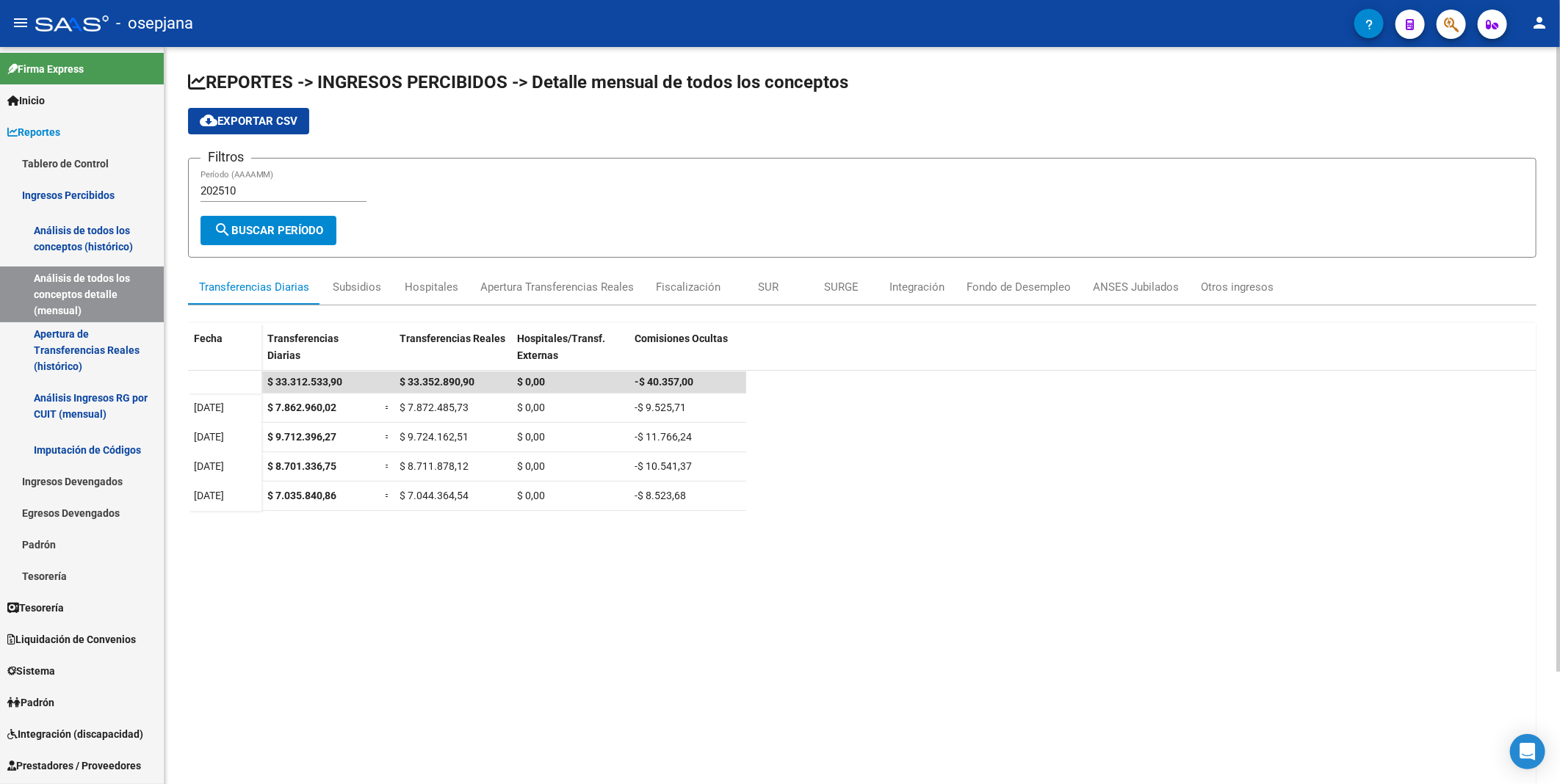
click at [261, 189] on input "202510" at bounding box center [284, 191] width 166 height 13
type input "202508"
click at [280, 232] on span "search Buscar Período" at bounding box center [269, 230] width 110 height 13
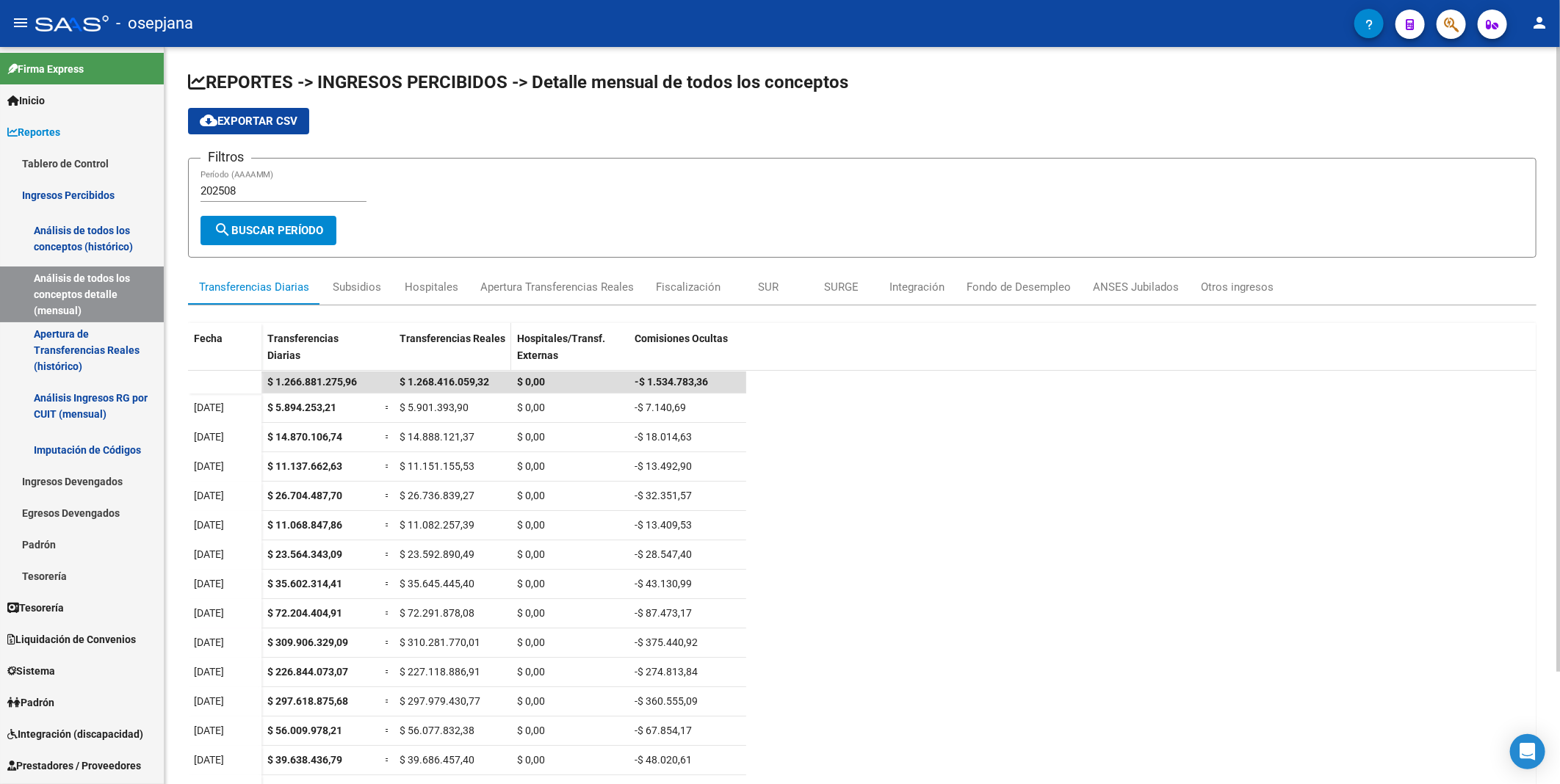
click at [429, 336] on span "Transferencias Reales" at bounding box center [452, 338] width 106 height 12
click at [552, 283] on div "Apertura Transferencias Reales" at bounding box center [557, 287] width 154 height 16
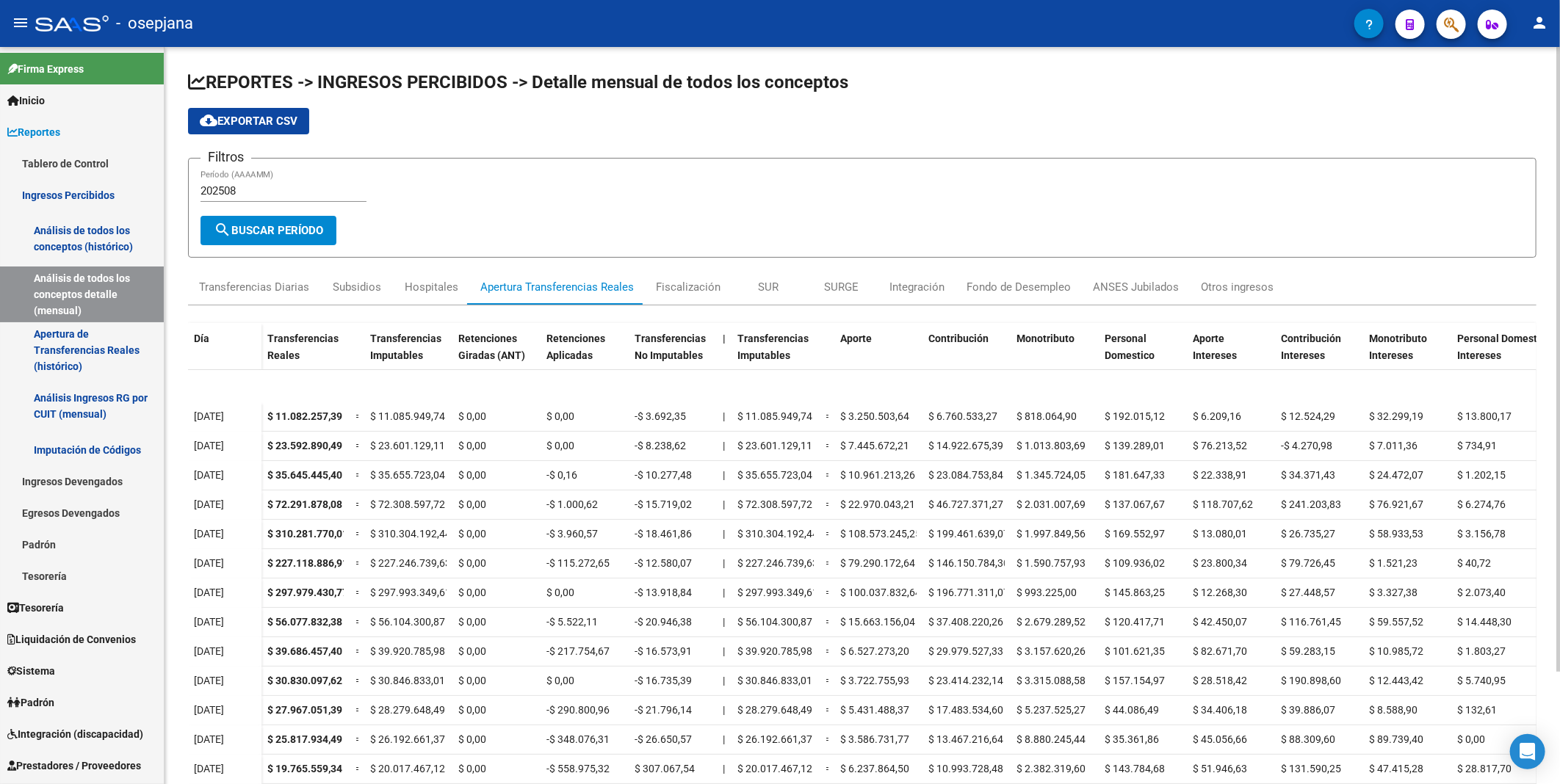
scroll to position [134, 0]
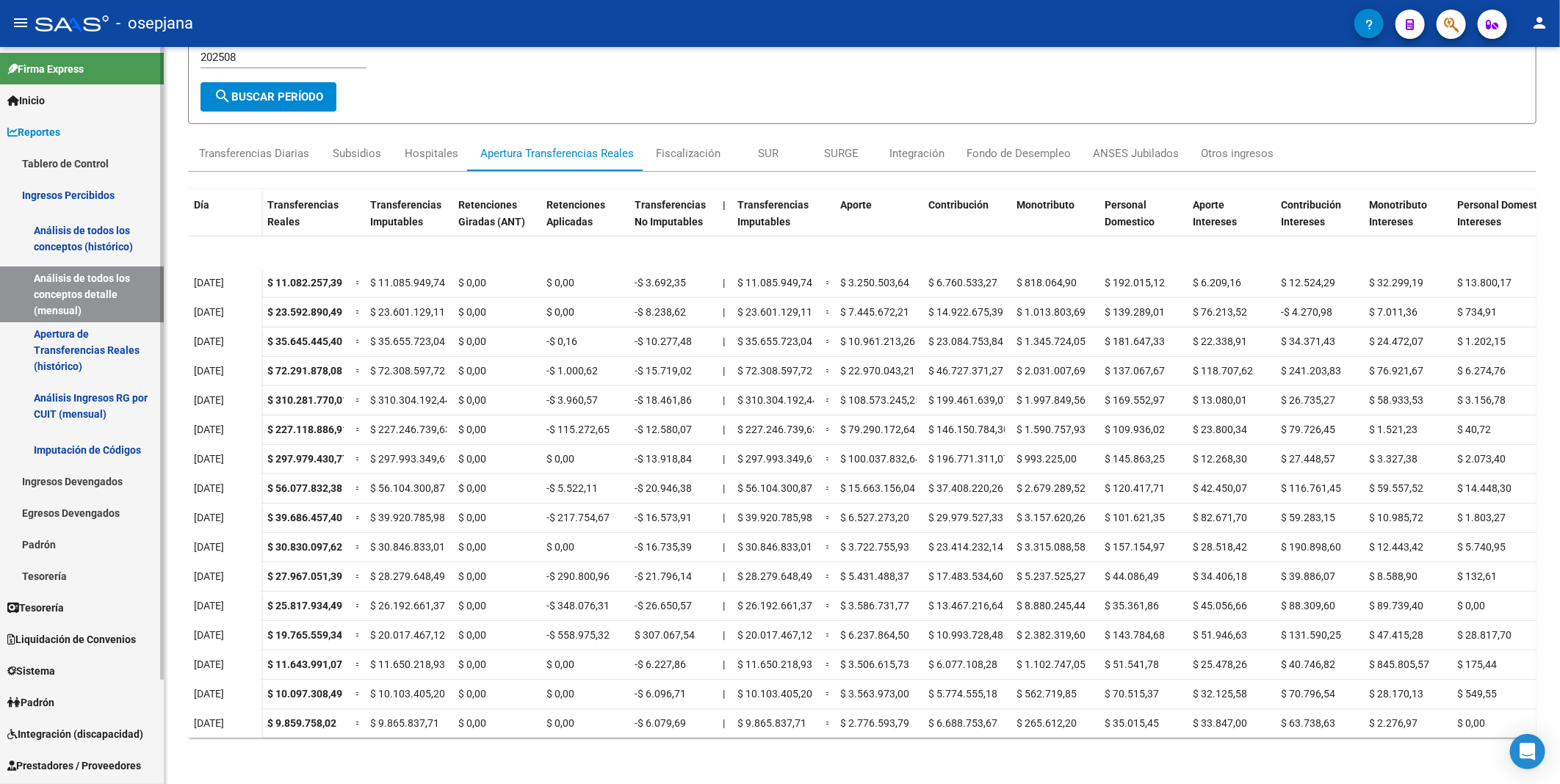
click at [113, 449] on link "Imputación de Códigos" at bounding box center [82, 450] width 164 height 32
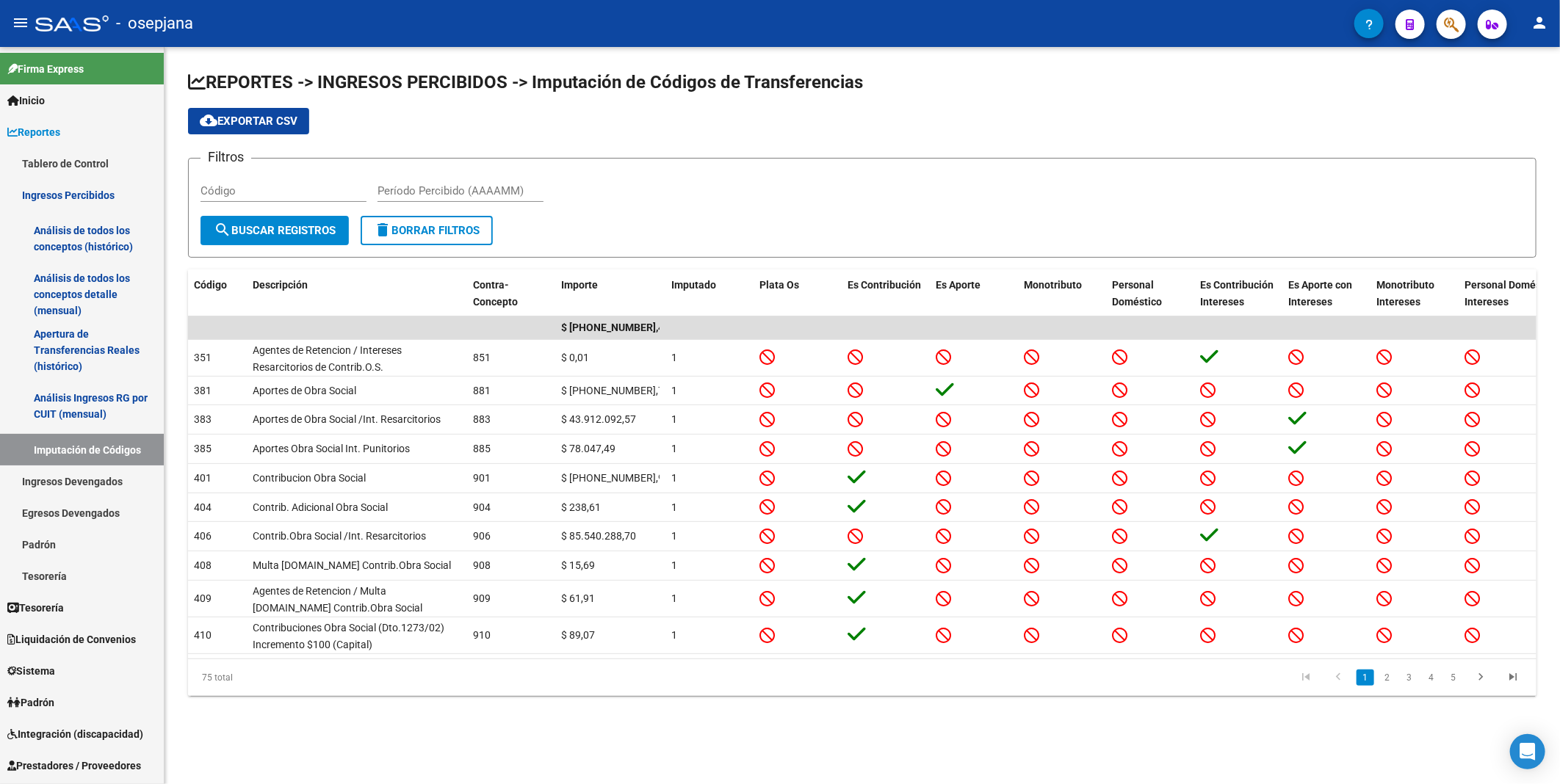
click at [393, 182] on div "Período Percibido (AAAAMM)" at bounding box center [461, 186] width 166 height 32
click at [335, 193] on input "Código" at bounding box center [284, 191] width 166 height 13
type input "o02"
click at [451, 187] on input "Período Percibido (AAAAMM)" at bounding box center [461, 191] width 166 height 13
type input "202508"
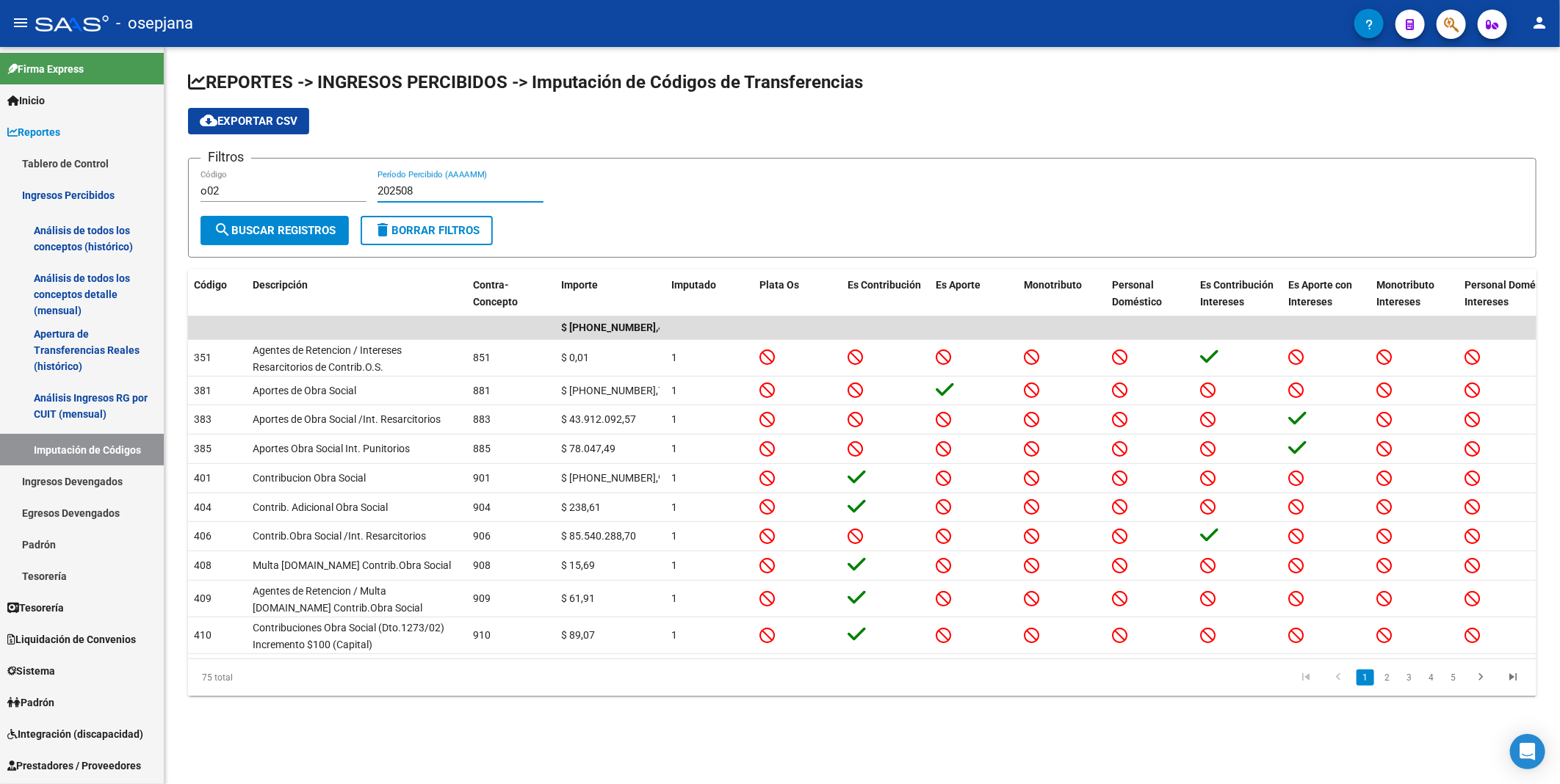
click at [302, 231] on span "search Buscar Registros" at bounding box center [275, 230] width 122 height 13
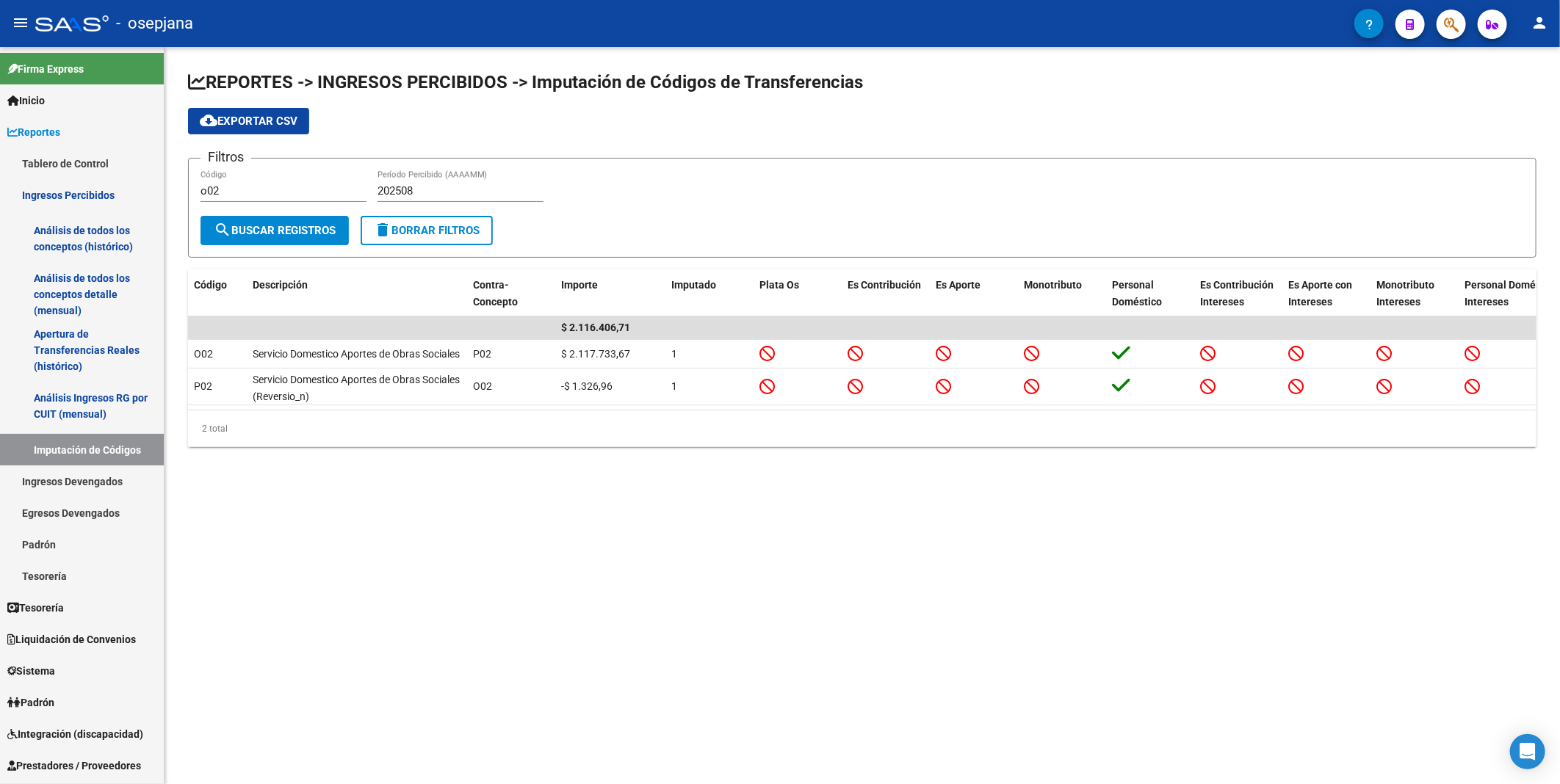
click at [890, 527] on mat-sidenav-content "REPORTES -> INGRESOS PERCIBIDOS -> Imputación de Códigos de Transferencias clou…" at bounding box center [862, 416] width 1395 height 738
click at [953, 224] on form "Filtros o02 Código 202508 Período Percibido (AAAAMM) search Buscar Registros de…" at bounding box center [862, 207] width 1349 height 100
